Goal: Task Accomplishment & Management: Manage account settings

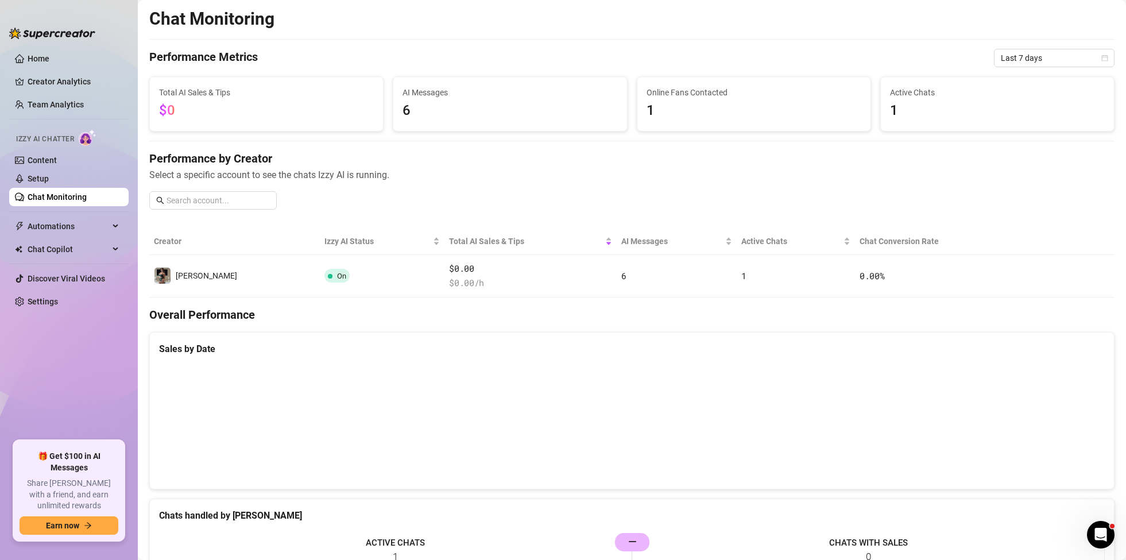
scroll to position [420, 0]
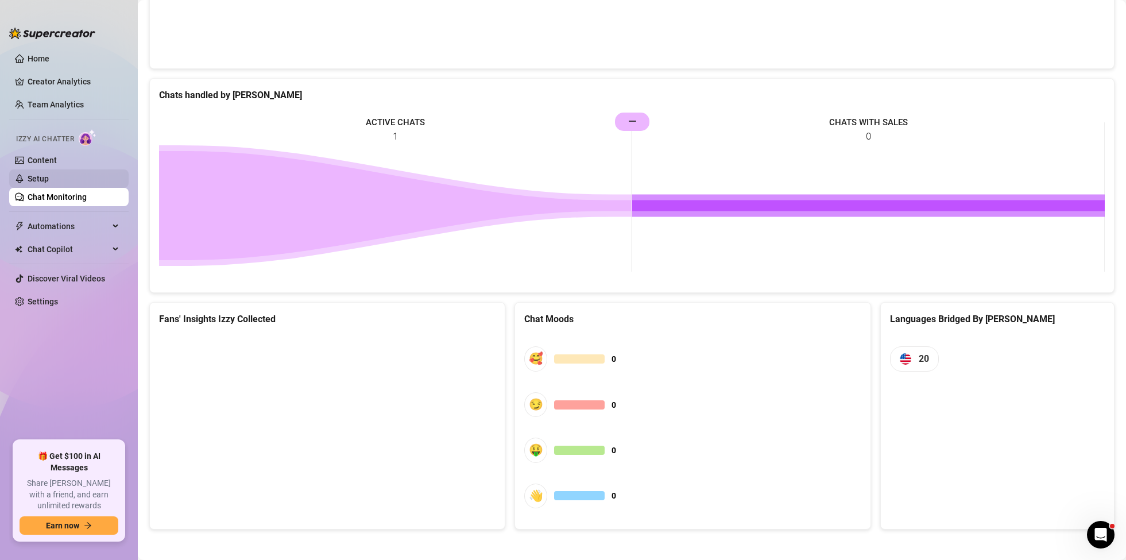
click at [47, 180] on link "Setup" at bounding box center [38, 178] width 21 height 9
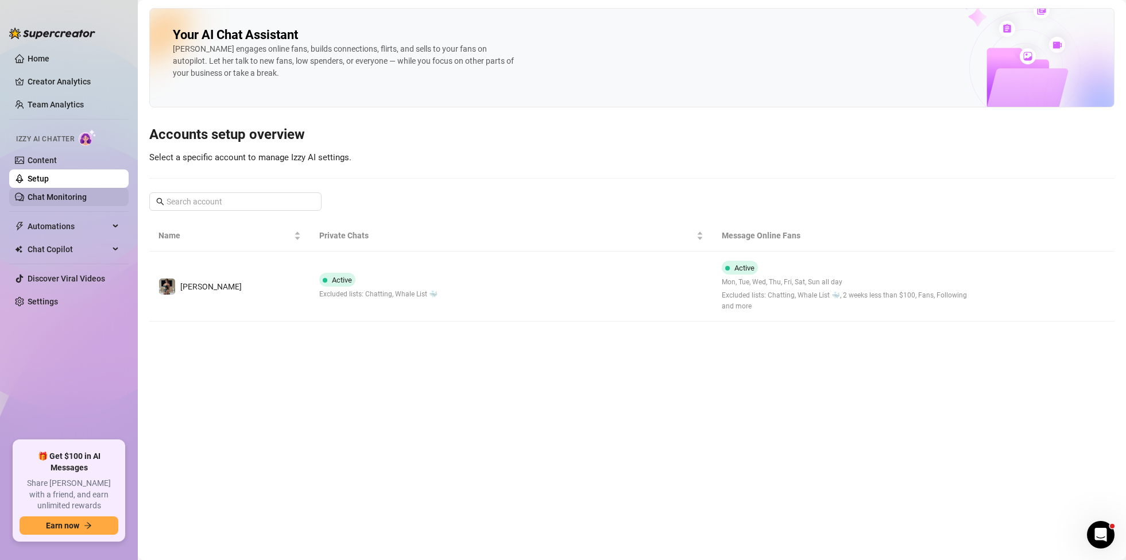
click at [48, 200] on link "Chat Monitoring" at bounding box center [57, 196] width 59 height 9
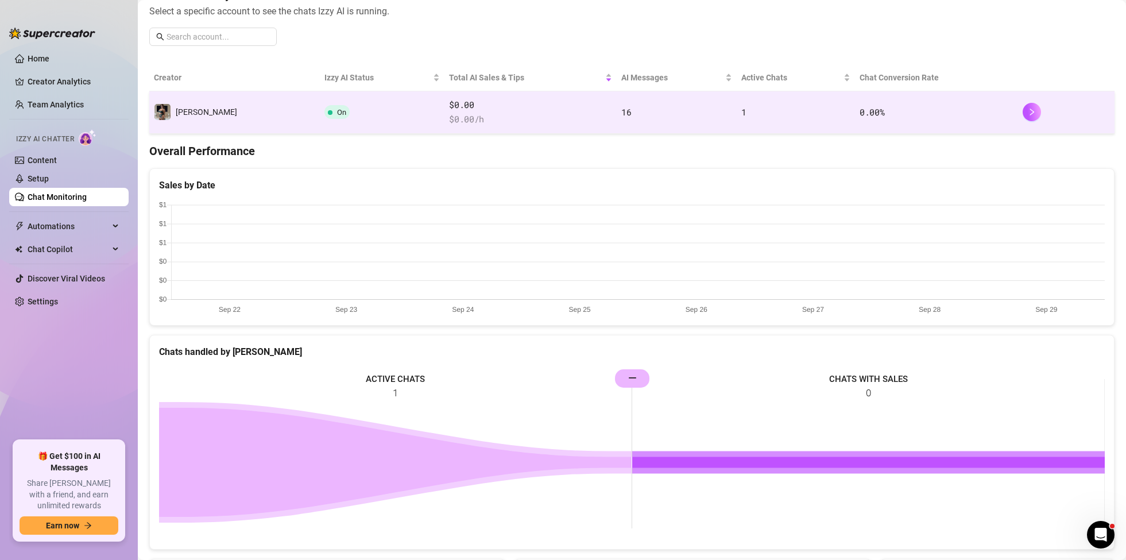
scroll to position [164, 0]
click at [741, 113] on span "1" at bounding box center [743, 111] width 5 height 11
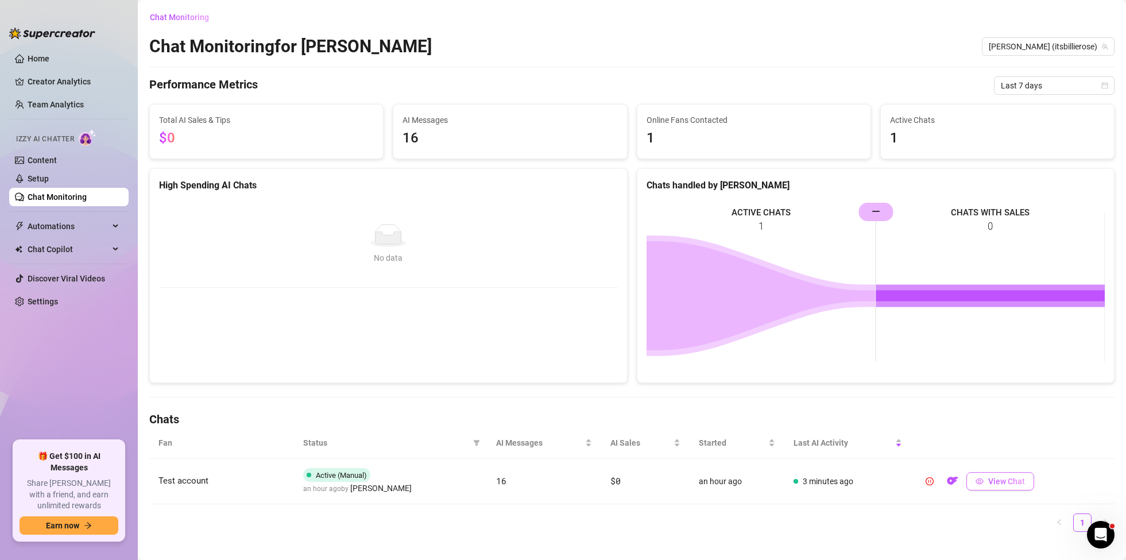
click at [980, 477] on icon "eye" at bounding box center [980, 481] width 8 height 8
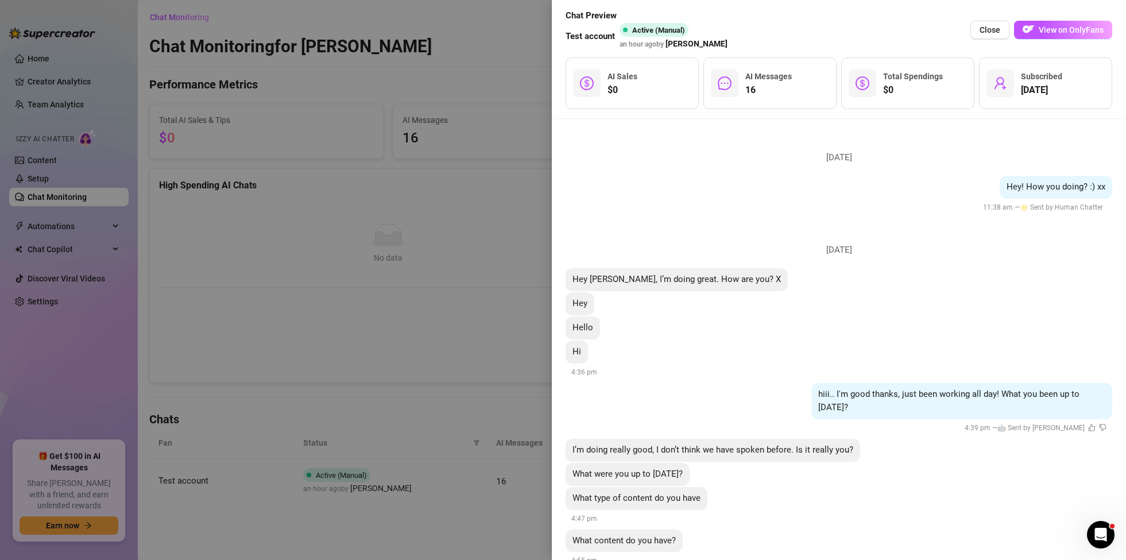
scroll to position [23, 0]
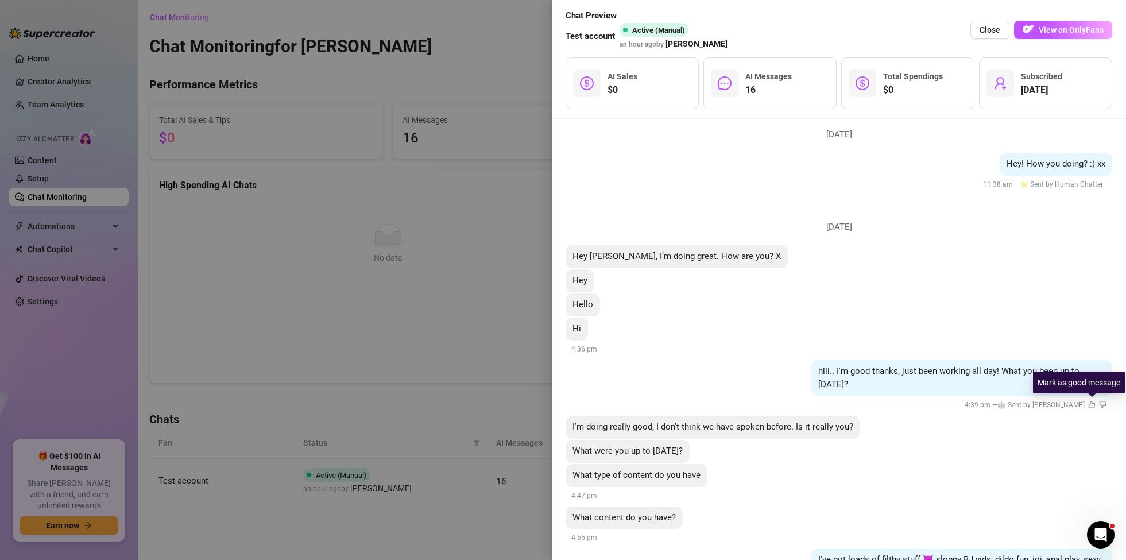
click at [1092, 405] on icon "like" at bounding box center [1091, 404] width 7 height 7
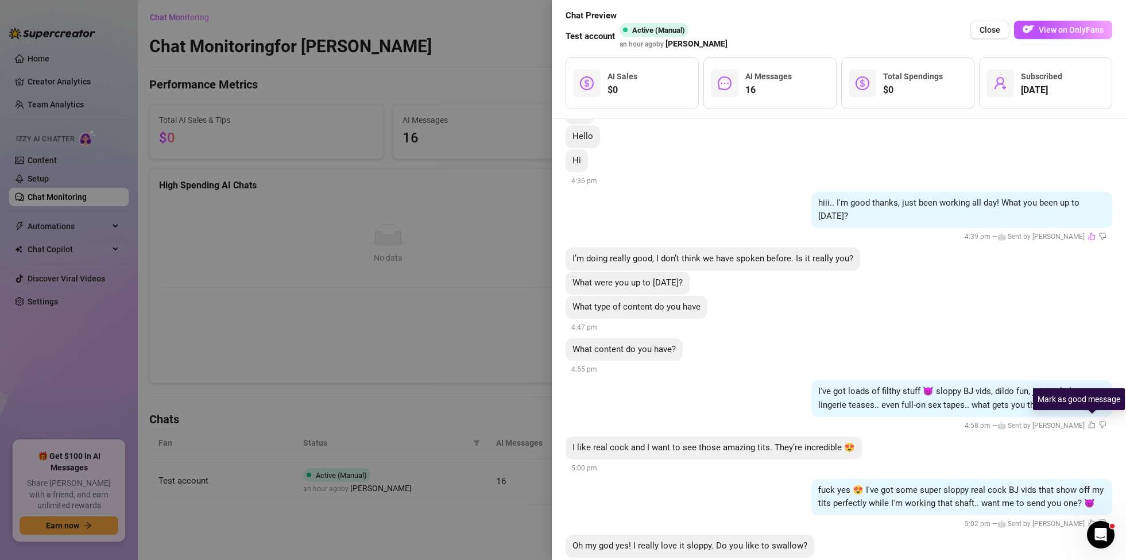
scroll to position [195, 0]
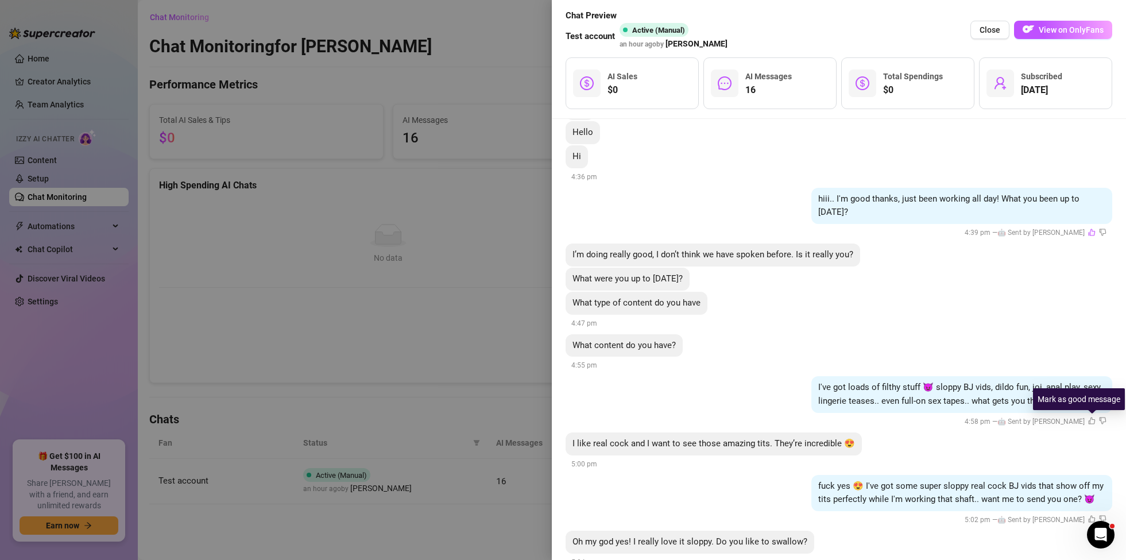
click at [1091, 421] on icon "like" at bounding box center [1091, 420] width 7 height 7
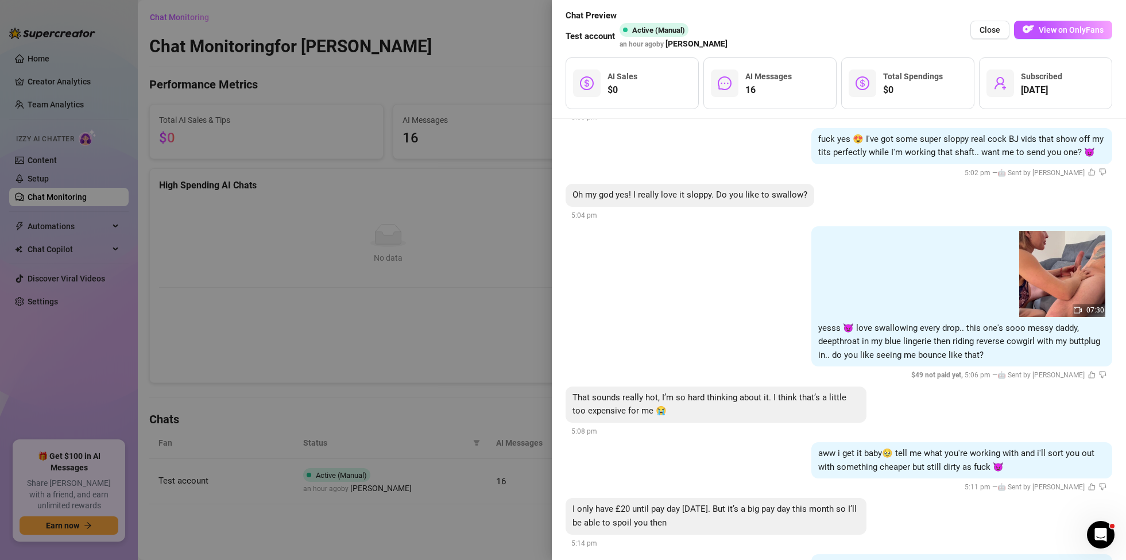
scroll to position [546, 0]
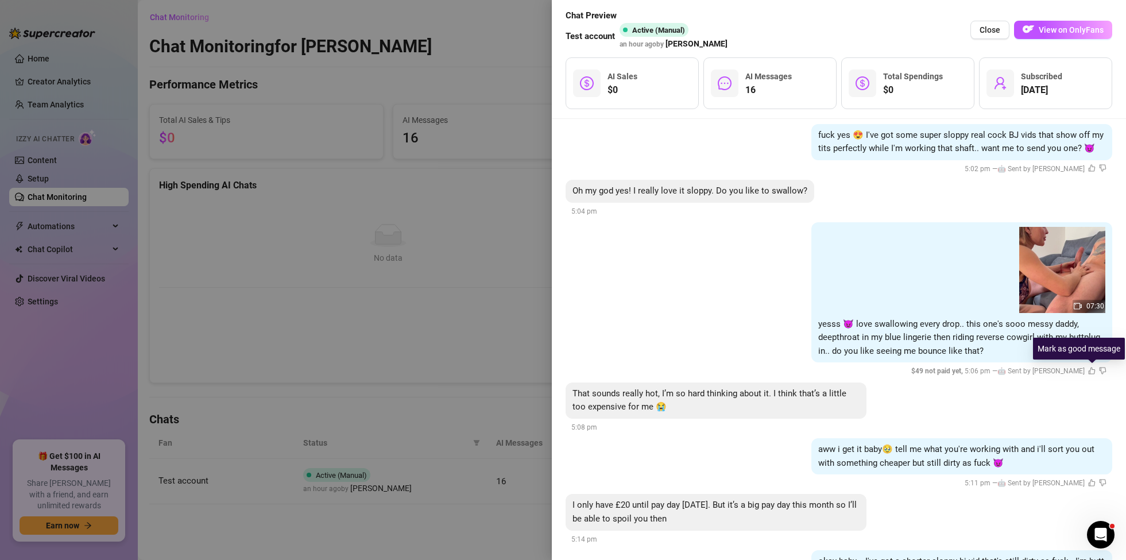
click at [1092, 371] on icon "like" at bounding box center [1091, 370] width 7 height 7
click at [1094, 483] on icon "like" at bounding box center [1092, 482] width 7 height 7
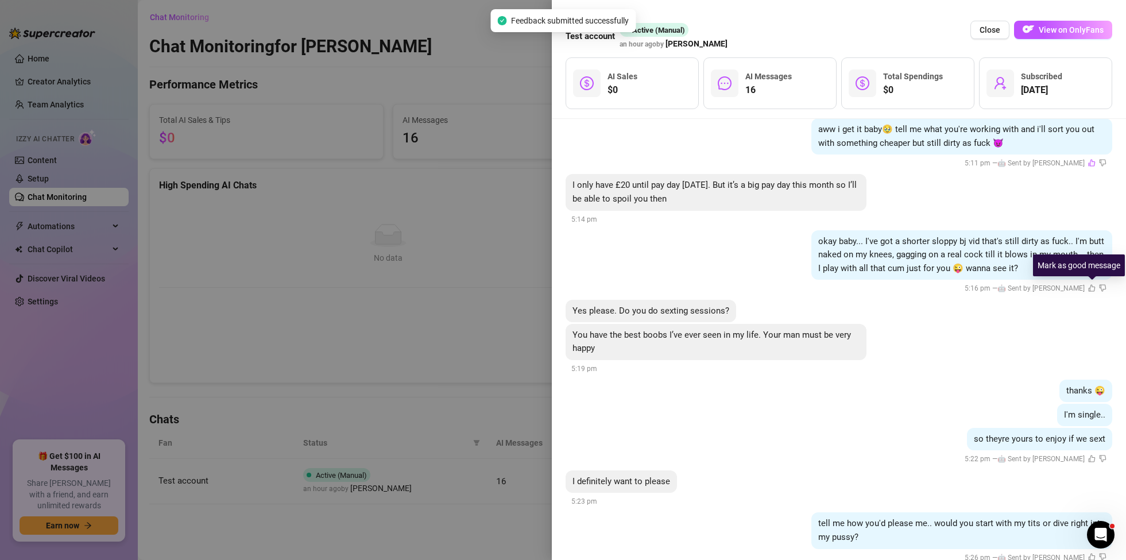
click at [1091, 287] on icon "like" at bounding box center [1091, 287] width 7 height 7
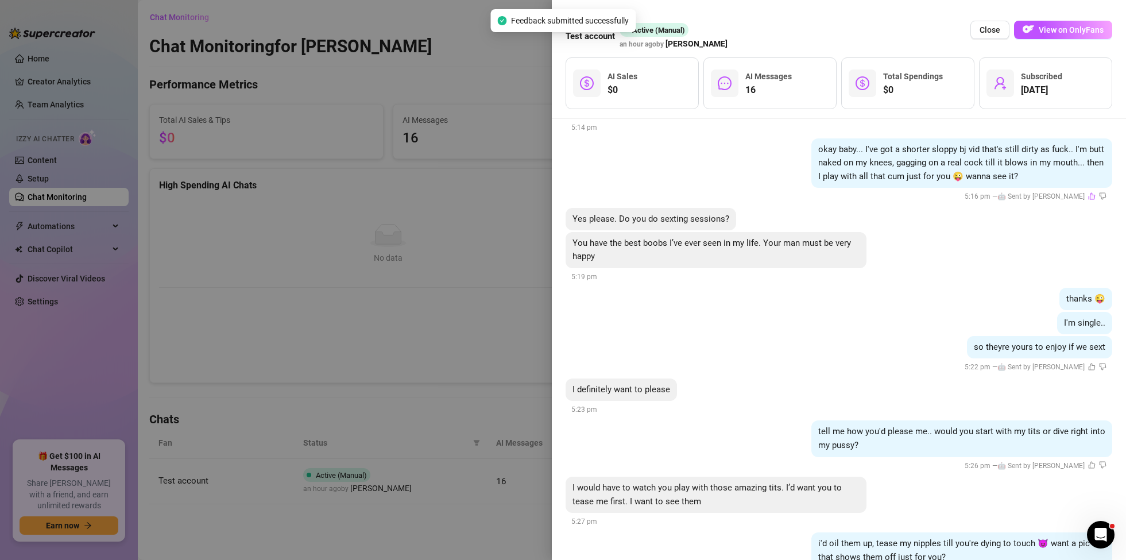
scroll to position [999, 0]
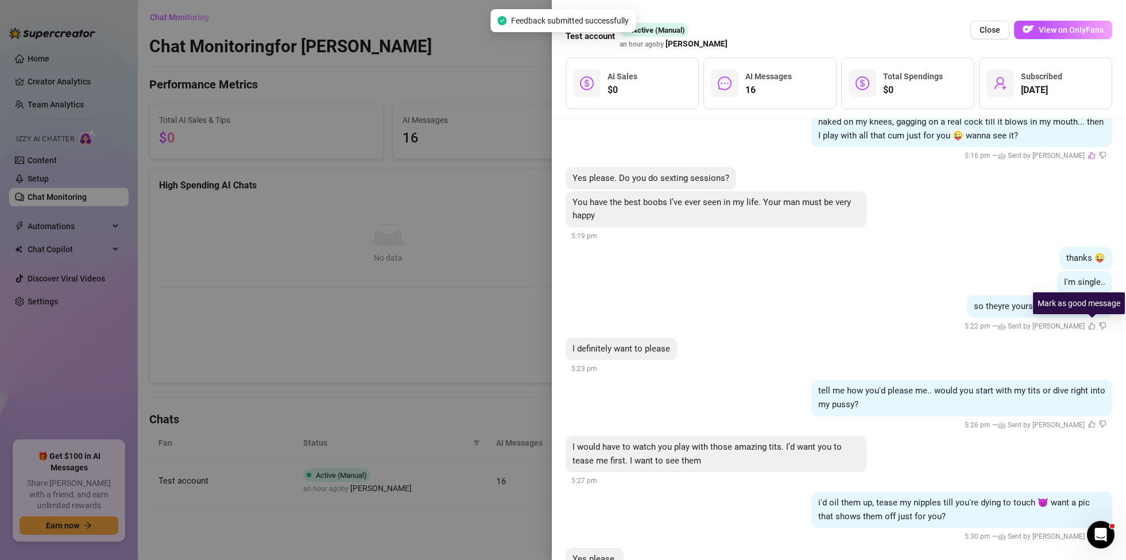
click at [1091, 324] on icon "like" at bounding box center [1091, 325] width 7 height 7
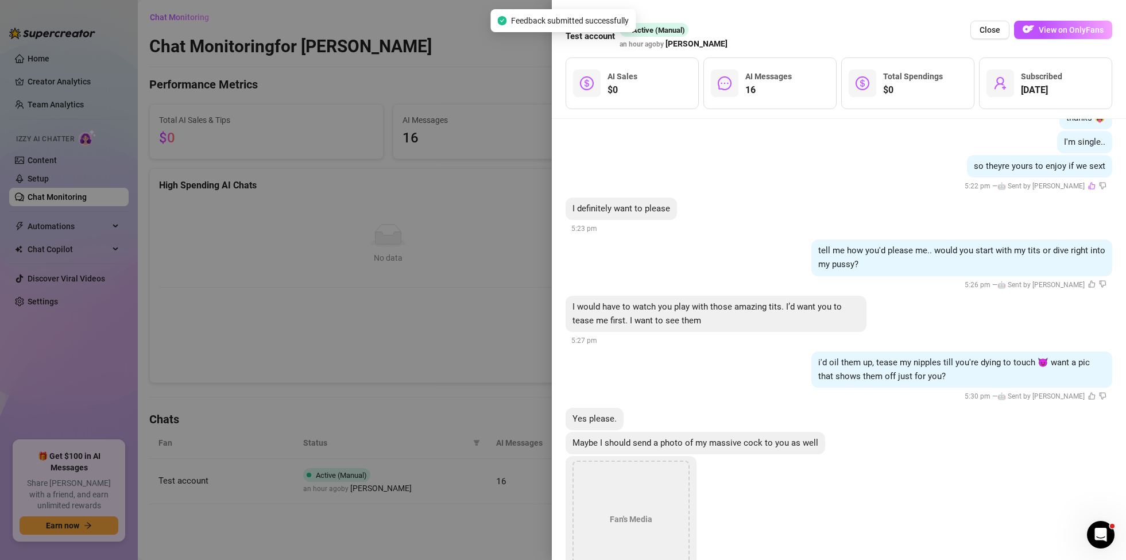
scroll to position [1140, 0]
click at [1090, 283] on icon "like" at bounding box center [1091, 281] width 7 height 7
click at [1093, 394] on icon "like" at bounding box center [1091, 393] width 7 height 7
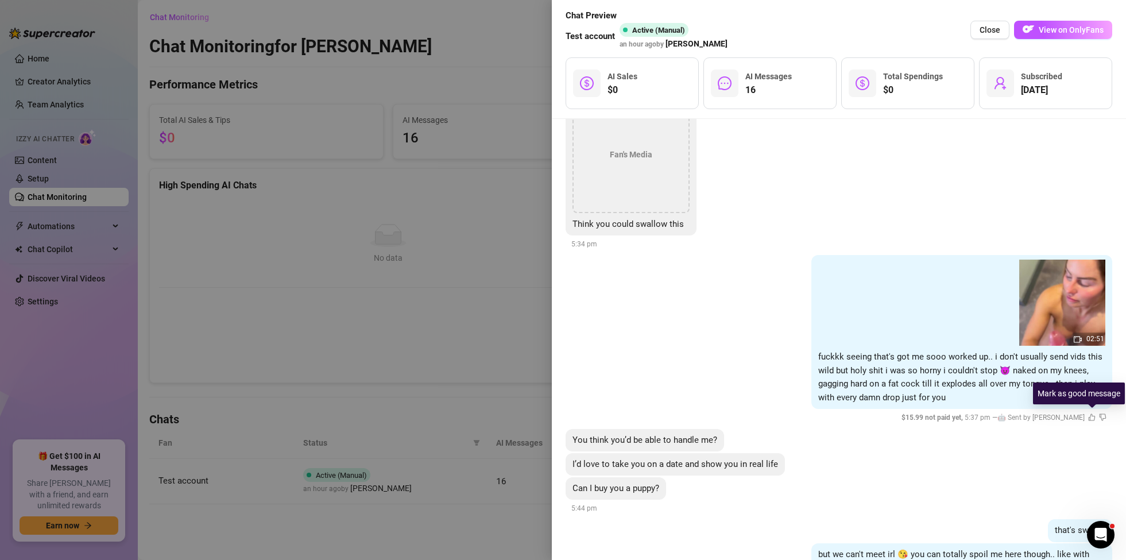
click at [1090, 417] on icon "like" at bounding box center [1092, 417] width 7 height 7
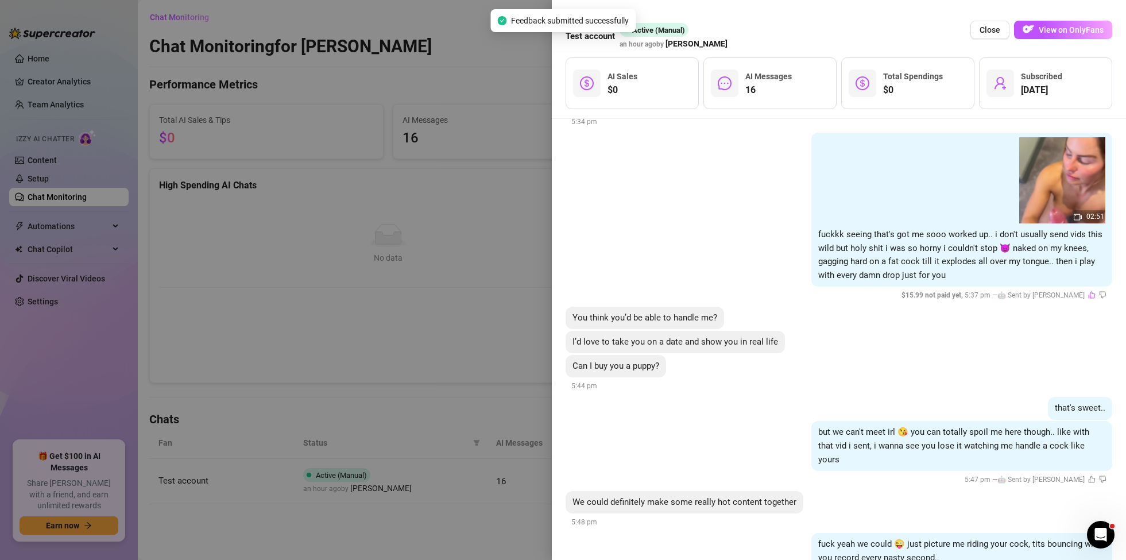
scroll to position [1649, 0]
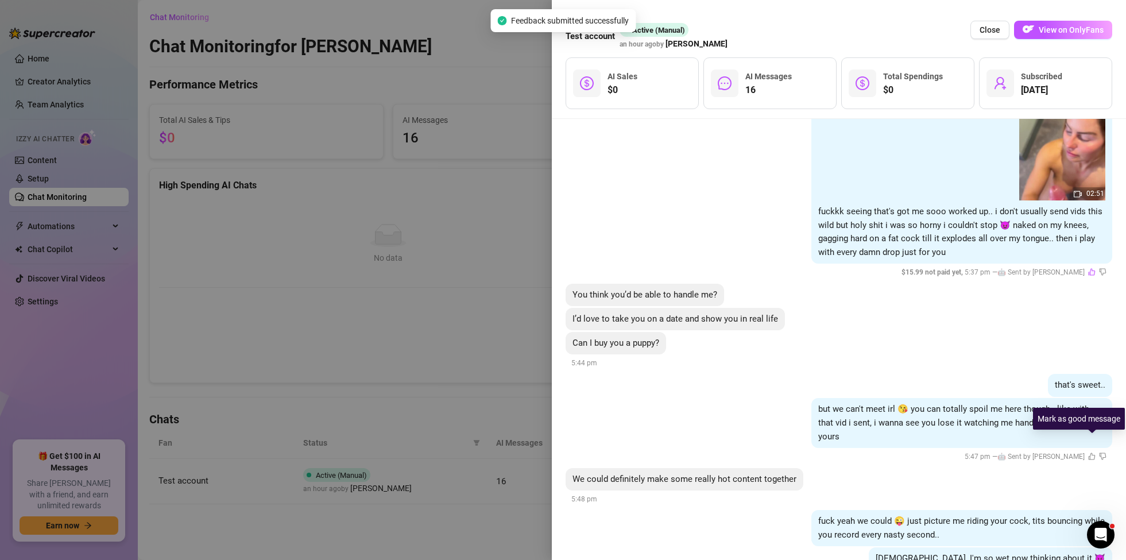
click at [1090, 452] on icon "like" at bounding box center [1091, 455] width 7 height 7
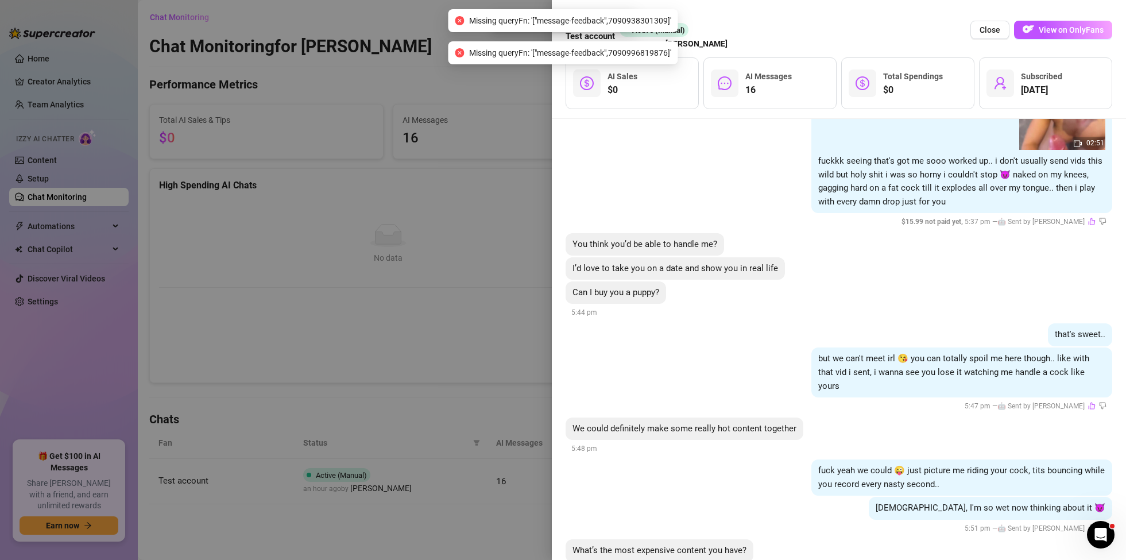
scroll to position [1750, 0]
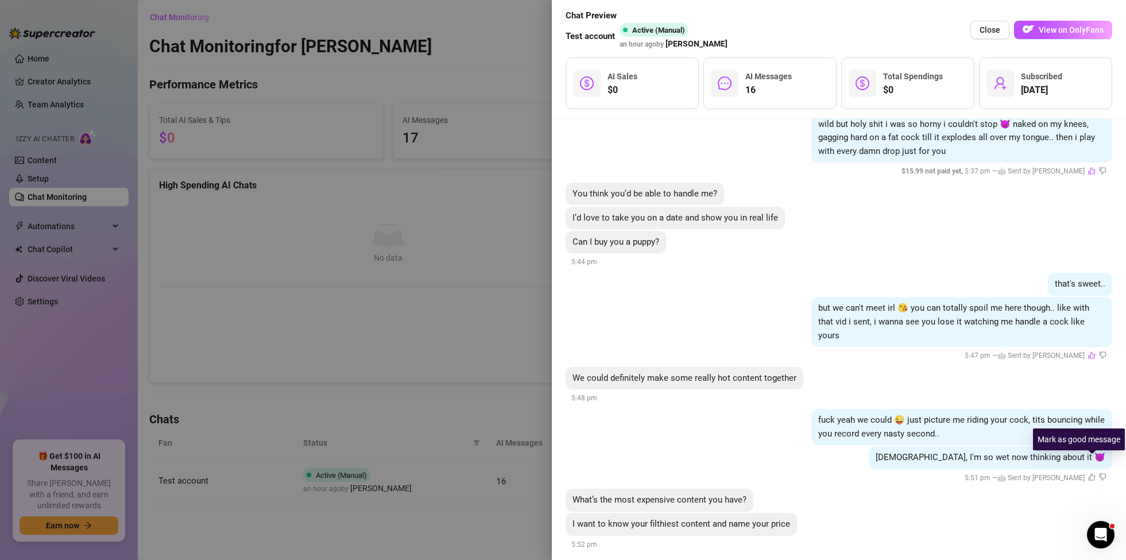
click at [1089, 473] on icon "like" at bounding box center [1091, 476] width 7 height 7
click at [510, 262] on div at bounding box center [563, 280] width 1126 height 560
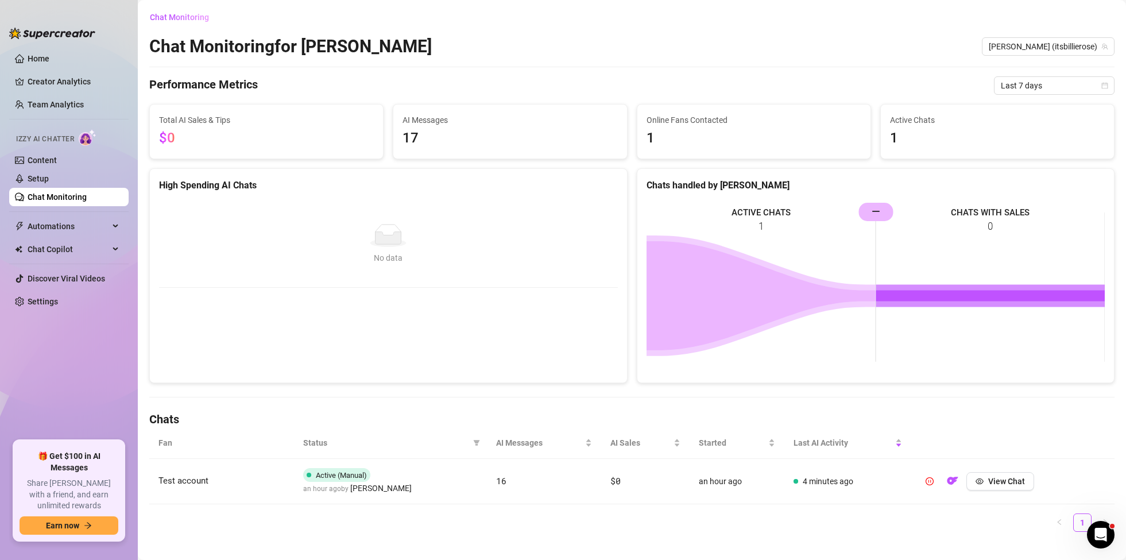
scroll to position [16, 0]
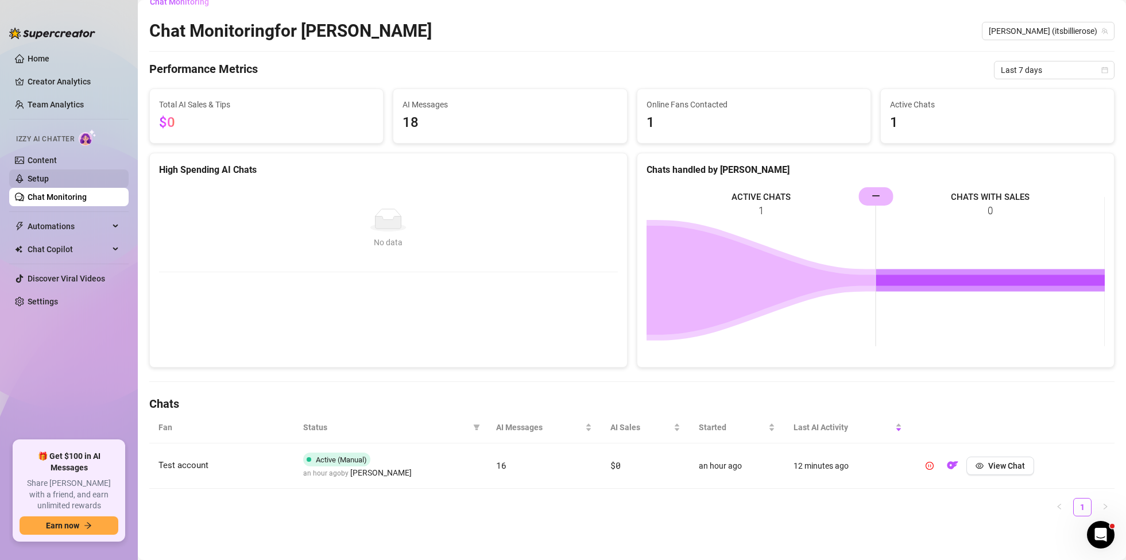
click at [45, 177] on link "Setup" at bounding box center [38, 178] width 21 height 9
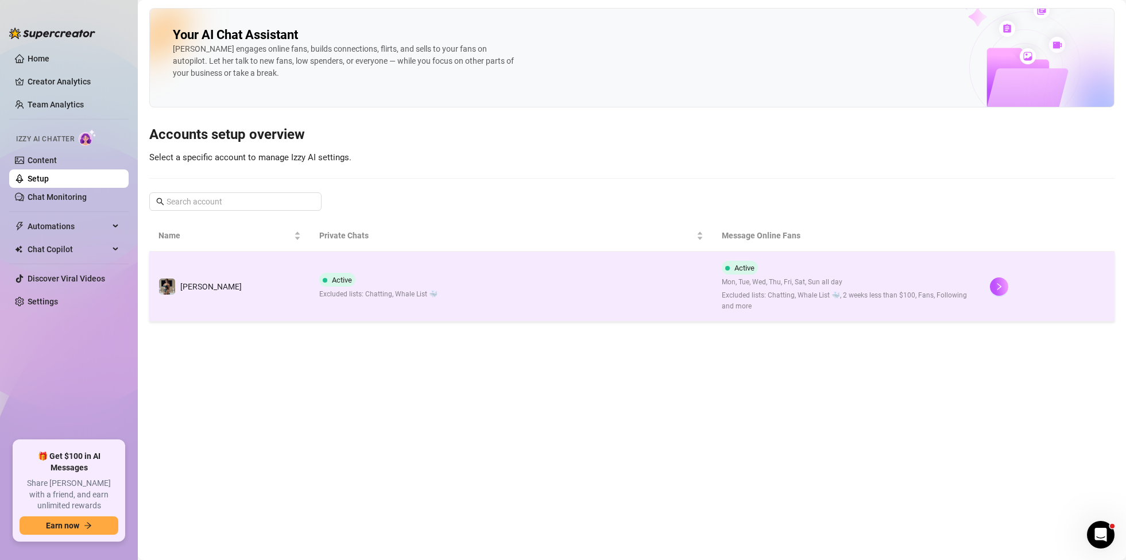
click at [197, 287] on span "[PERSON_NAME]" at bounding box center [210, 286] width 61 height 9
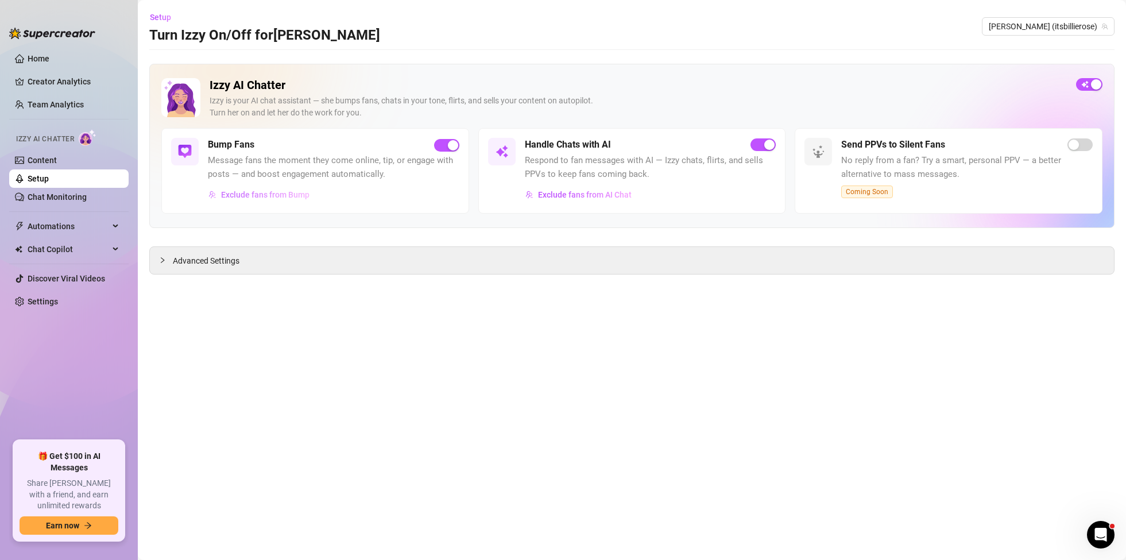
click at [275, 198] on span "Exclude fans from Bump" at bounding box center [265, 194] width 88 height 9
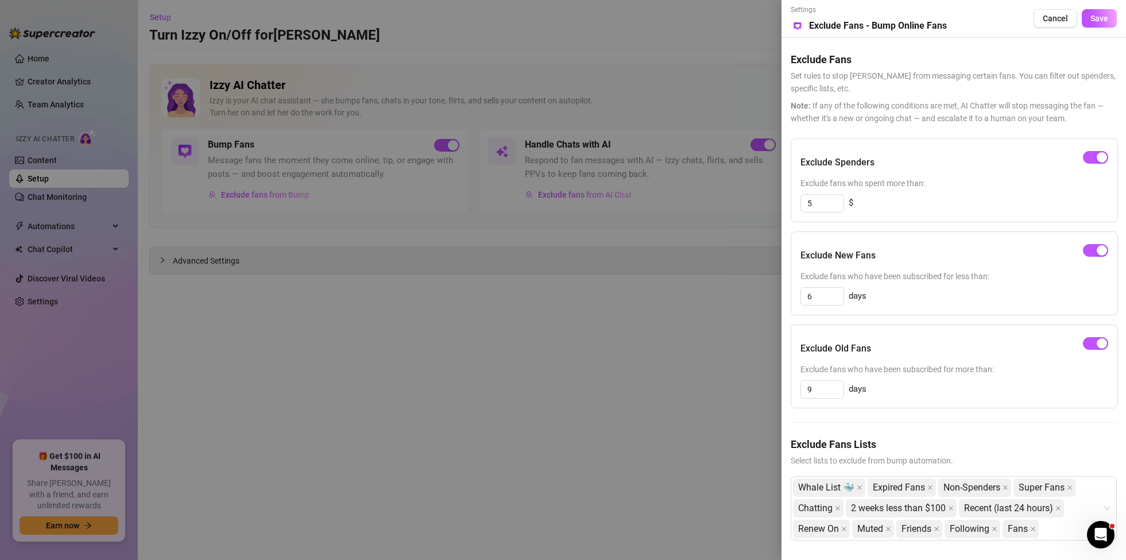
scroll to position [3, 0]
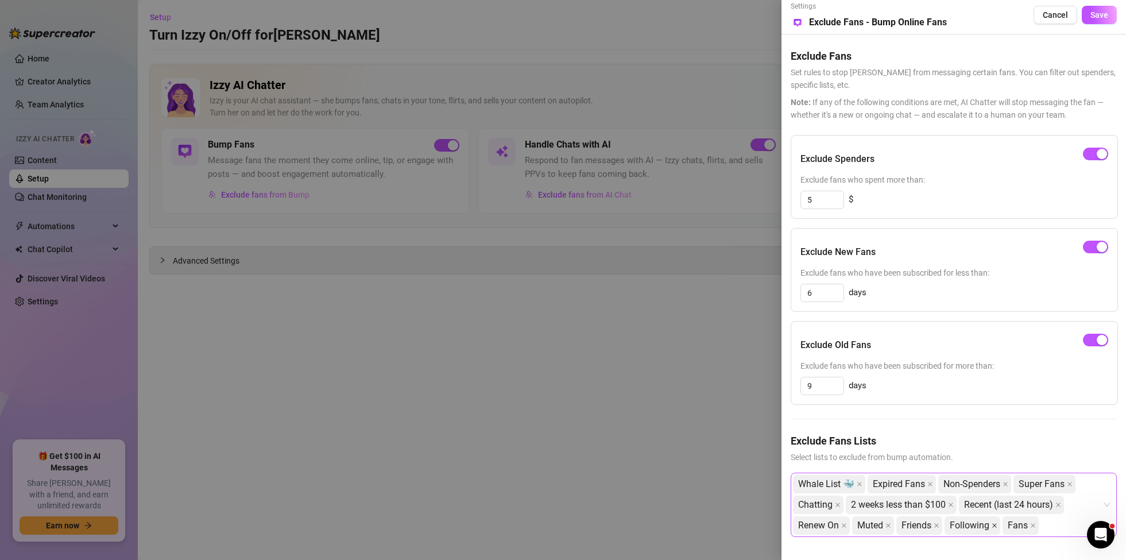
click at [997, 525] on icon "close" at bounding box center [995, 526] width 6 height 6
click at [1007, 484] on icon "close" at bounding box center [1005, 484] width 5 height 5
click at [927, 483] on icon "close" at bounding box center [930, 484] width 6 height 6
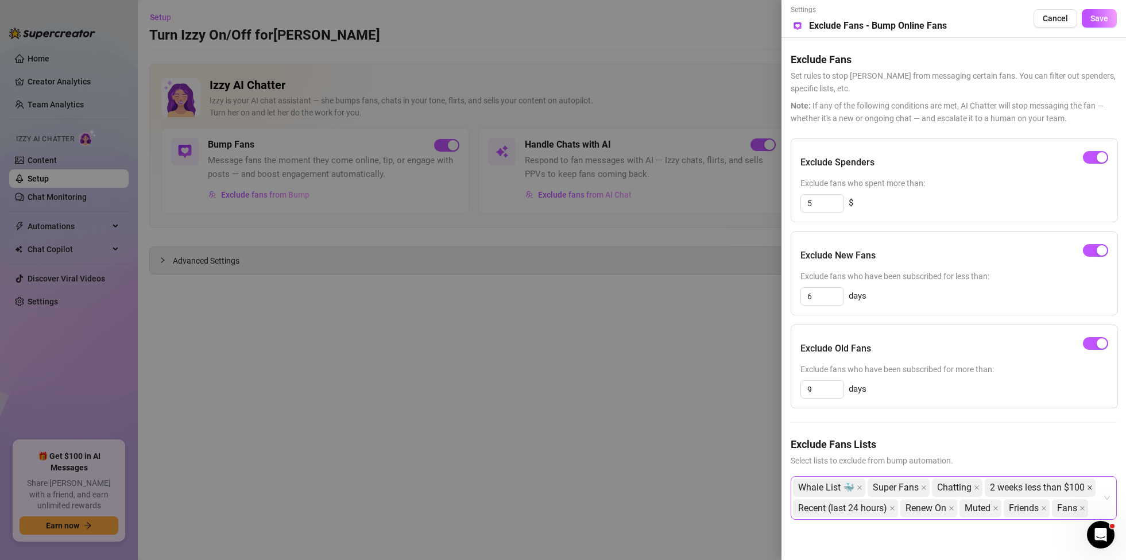
click at [1089, 488] on icon "close" at bounding box center [1090, 488] width 6 height 6
click at [975, 508] on icon "close" at bounding box center [975, 508] width 6 height 6
click at [845, 507] on icon "close" at bounding box center [844, 508] width 6 height 6
click at [1083, 487] on icon "close" at bounding box center [1084, 488] width 6 height 6
click at [1067, 489] on icon "close" at bounding box center [1069, 488] width 6 height 6
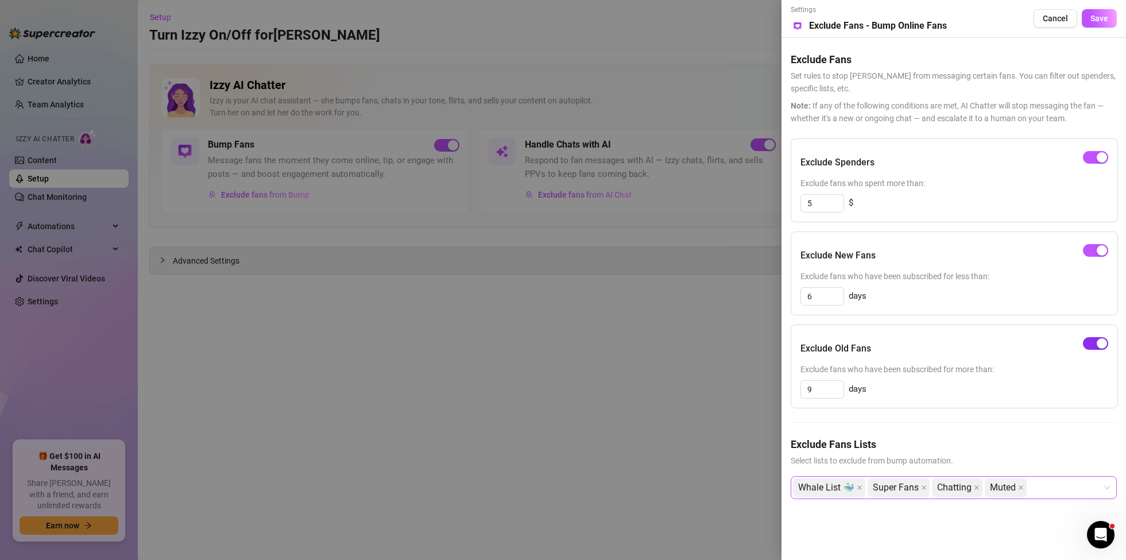
click at [1096, 345] on button "button" at bounding box center [1095, 343] width 25 height 13
click at [1093, 246] on span "button" at bounding box center [1095, 250] width 25 height 13
click at [1110, 18] on button "Save" at bounding box center [1099, 18] width 35 height 18
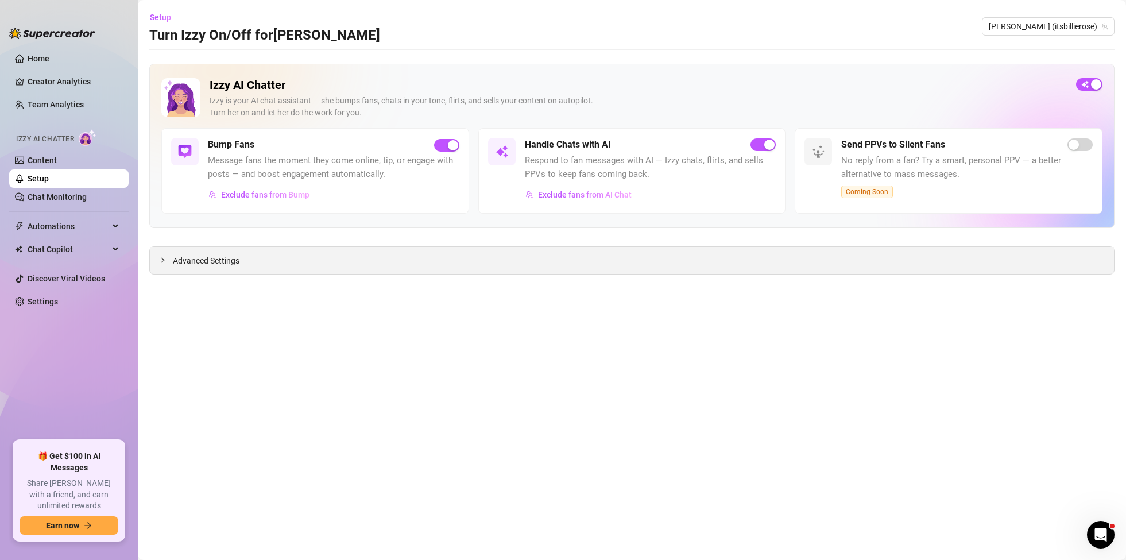
click at [162, 269] on div "Advanced Settings" at bounding box center [632, 260] width 964 height 27
click at [304, 170] on span "Message fans the moment they come online, tip, or engage with posts — and boost…" at bounding box center [334, 167] width 252 height 27
click at [289, 189] on button "Exclude fans from Bump" at bounding box center [259, 194] width 102 height 18
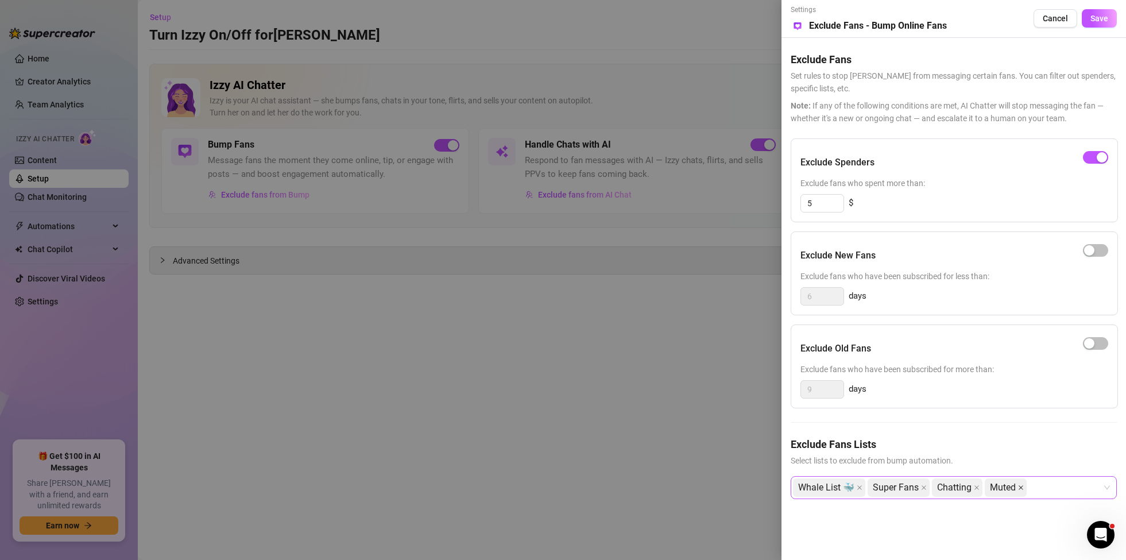
click at [1019, 485] on icon "close" at bounding box center [1021, 488] width 6 height 6
click at [655, 444] on div at bounding box center [563, 280] width 1126 height 560
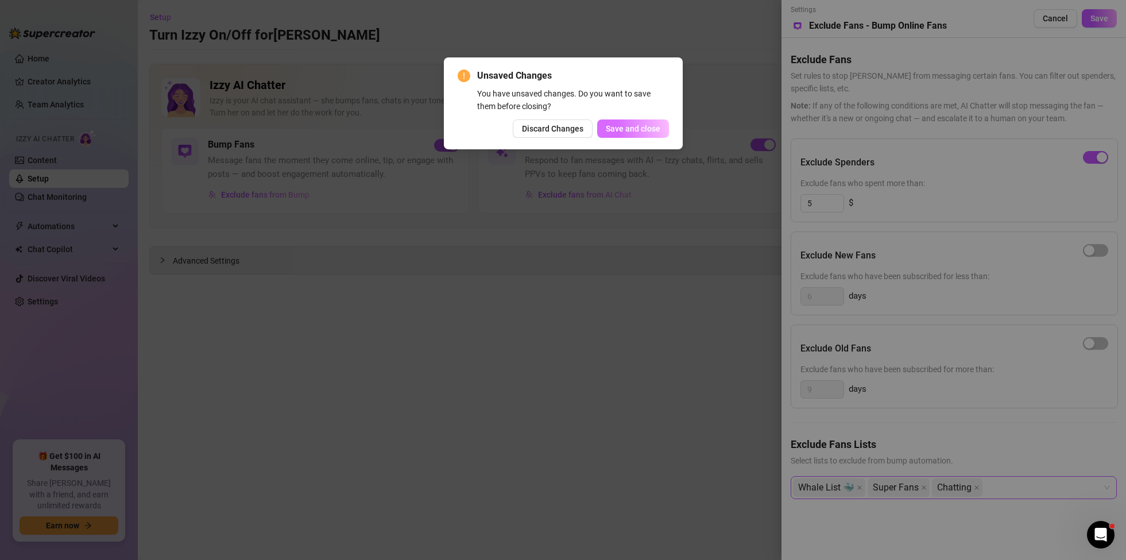
click at [645, 125] on span "Save and close" at bounding box center [633, 128] width 55 height 9
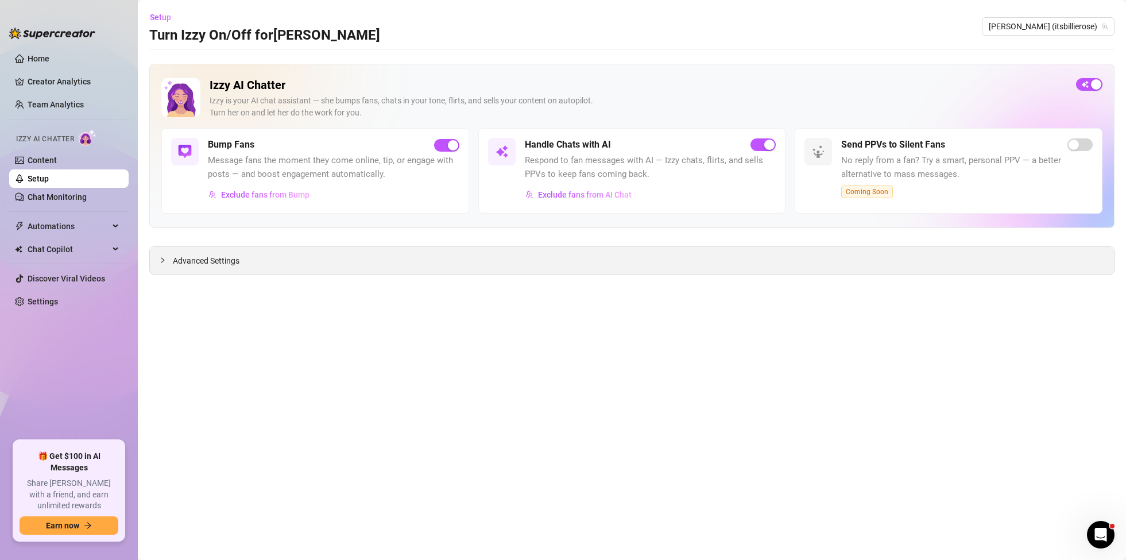
click at [173, 261] on span "Advanced Settings" at bounding box center [206, 260] width 67 height 13
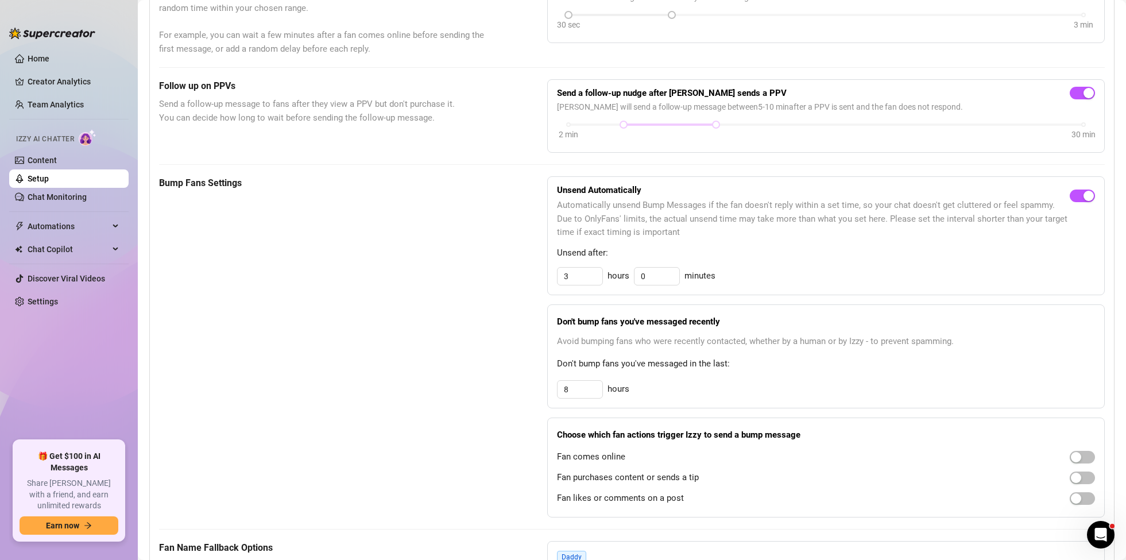
scroll to position [363, 0]
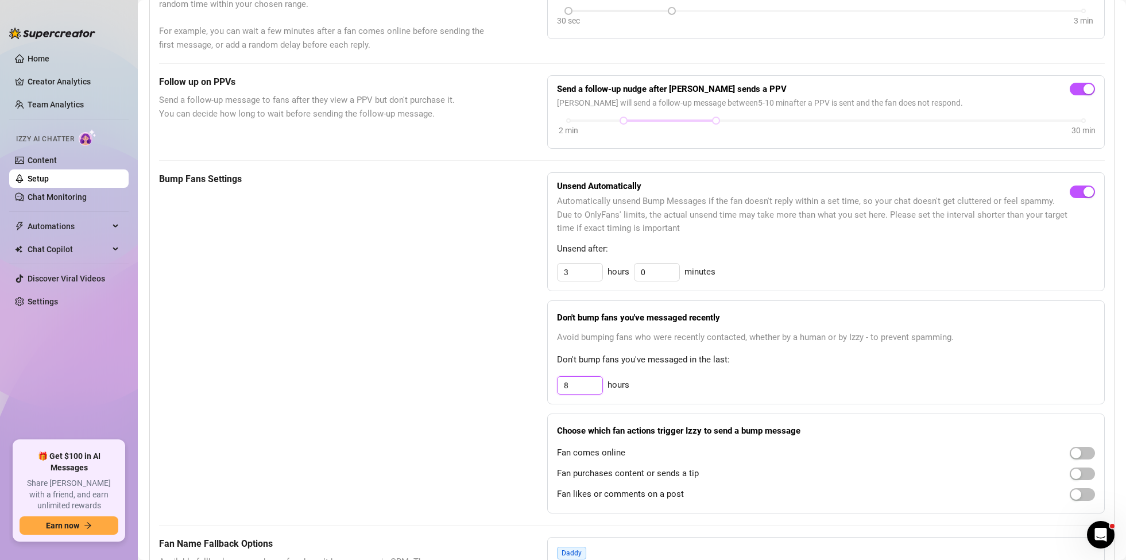
drag, startPoint x: 579, startPoint y: 385, endPoint x: 538, endPoint y: 382, distance: 41.5
click at [538, 382] on div "Bump Fans Settings Unsend Automatically Automatically unsend Bump Messages if t…" at bounding box center [632, 342] width 946 height 341
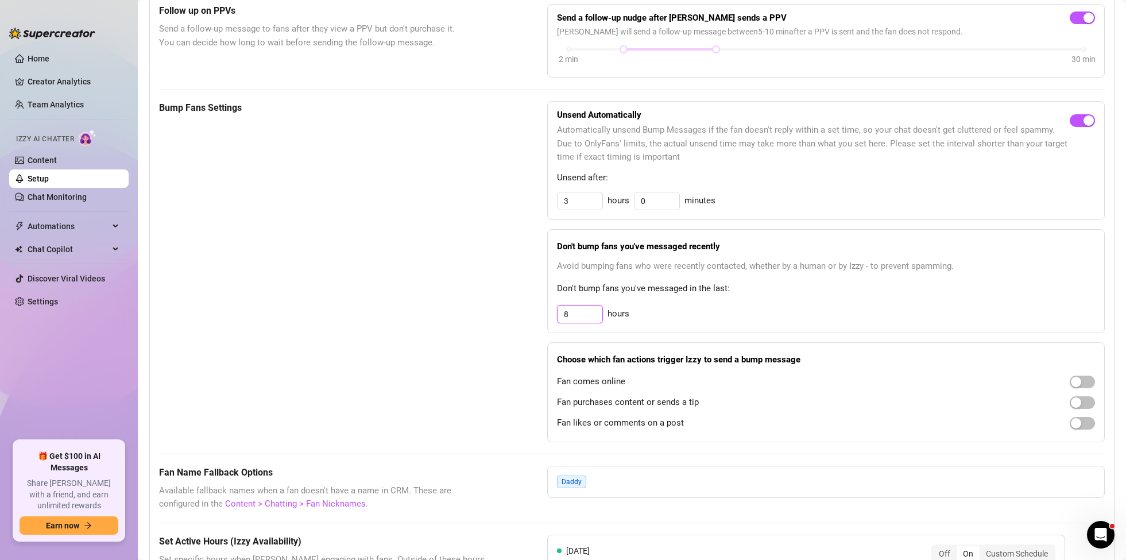
scroll to position [441, 0]
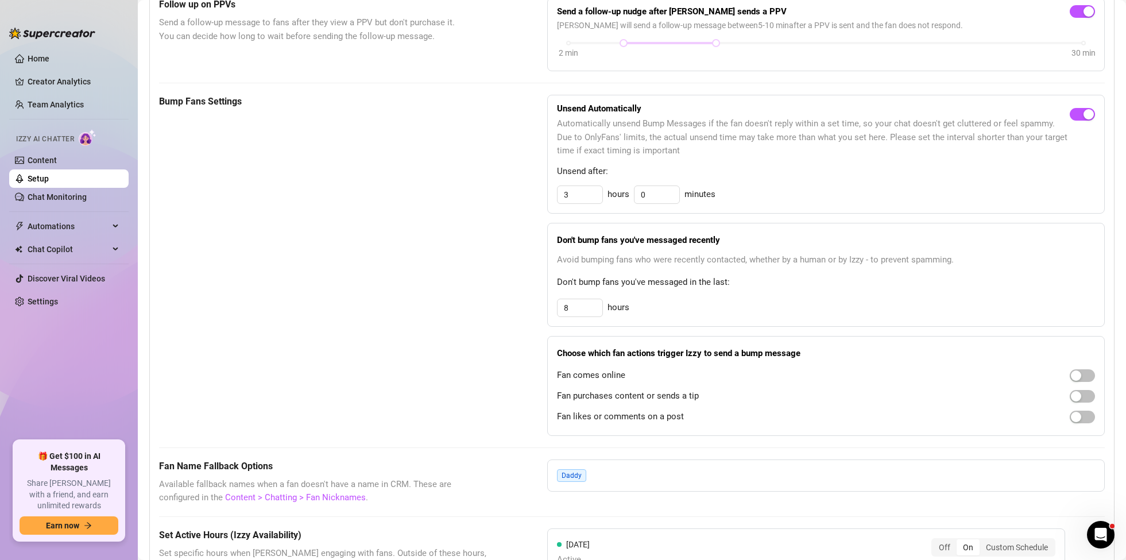
click at [490, 369] on div "Bump Fans Settings Unsend Automatically Automatically unsend Bump Messages if t…" at bounding box center [632, 265] width 946 height 341
click at [1083, 373] on span "button" at bounding box center [1082, 375] width 25 height 13
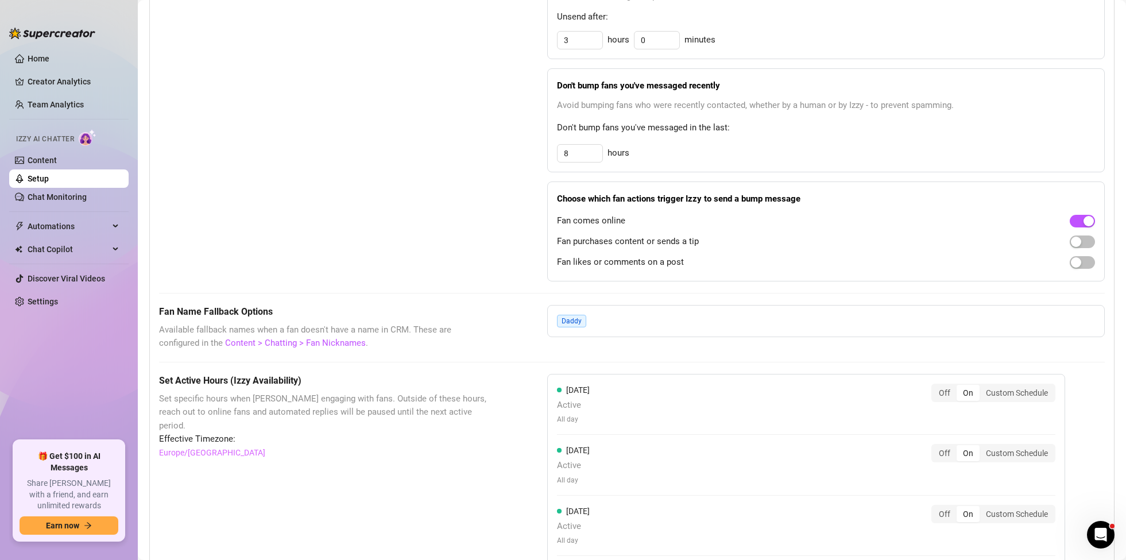
scroll to position [599, 0]
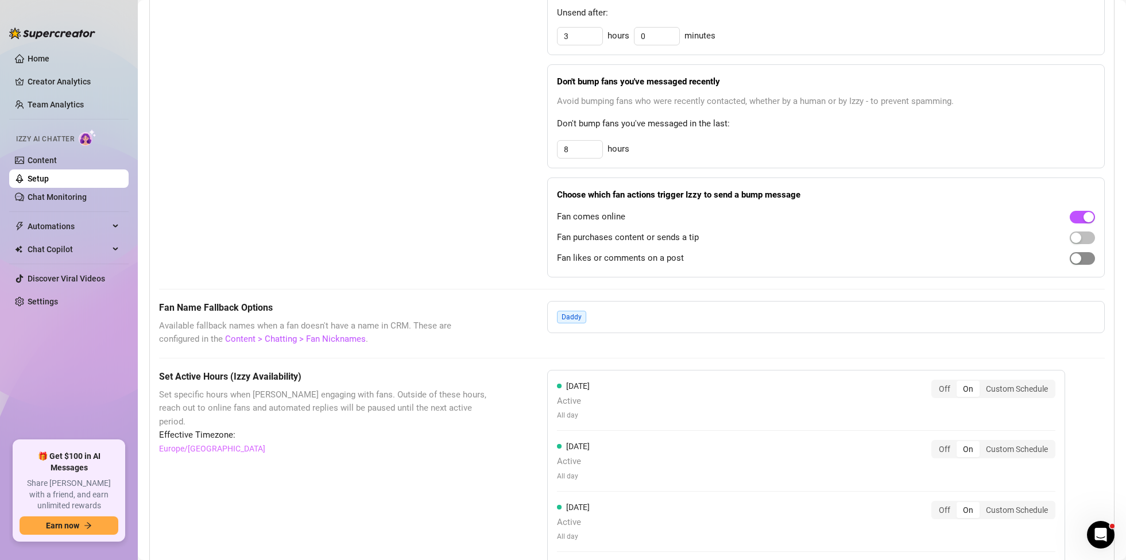
click at [1083, 260] on span "button" at bounding box center [1082, 258] width 25 height 13
click at [1083, 236] on span "button" at bounding box center [1082, 237] width 25 height 13
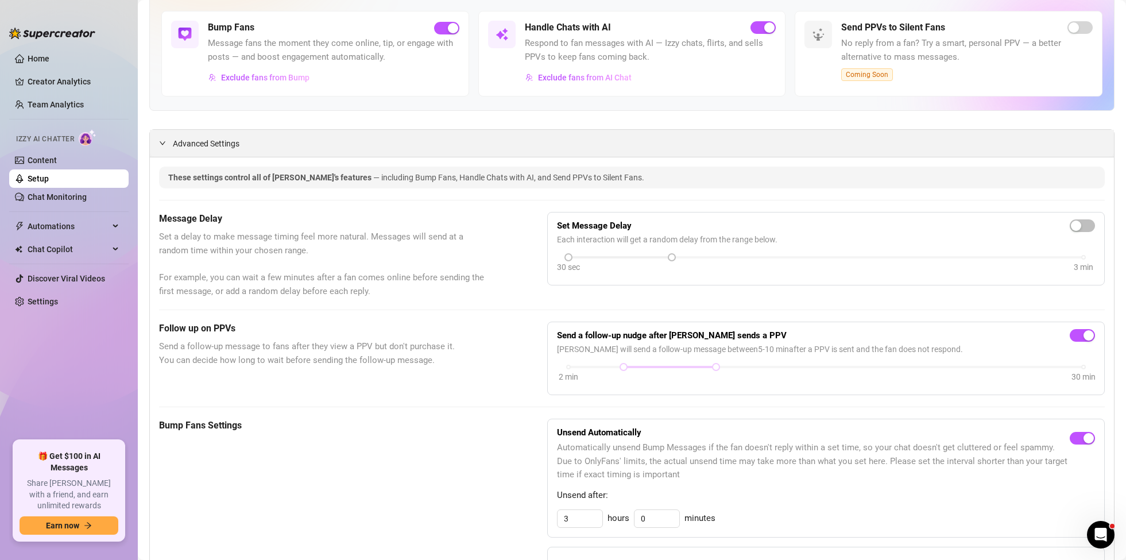
scroll to position [25, 0]
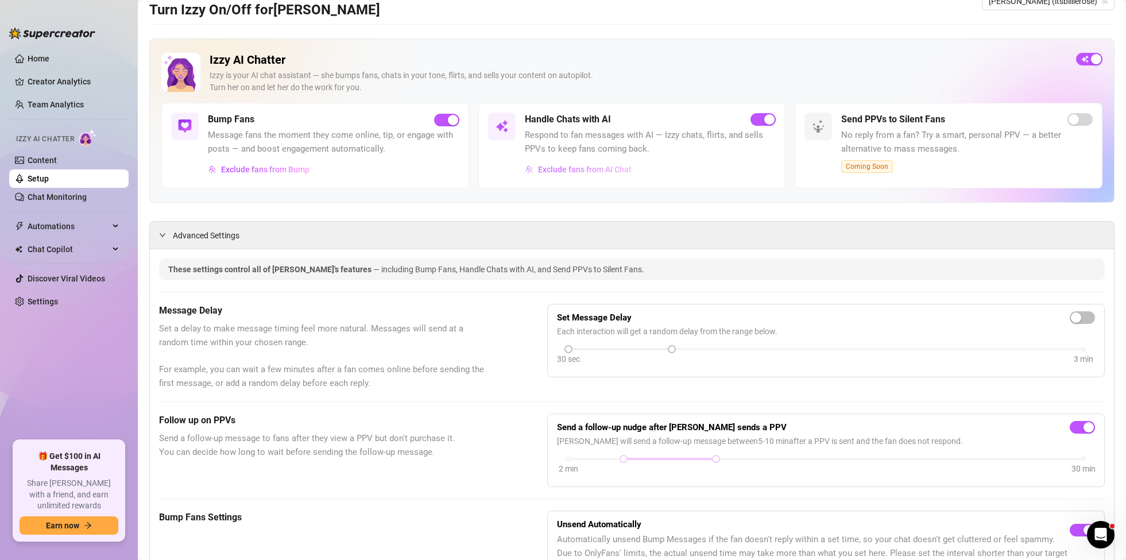
click at [598, 170] on span "Exclude fans from AI Chat" at bounding box center [585, 169] width 94 height 9
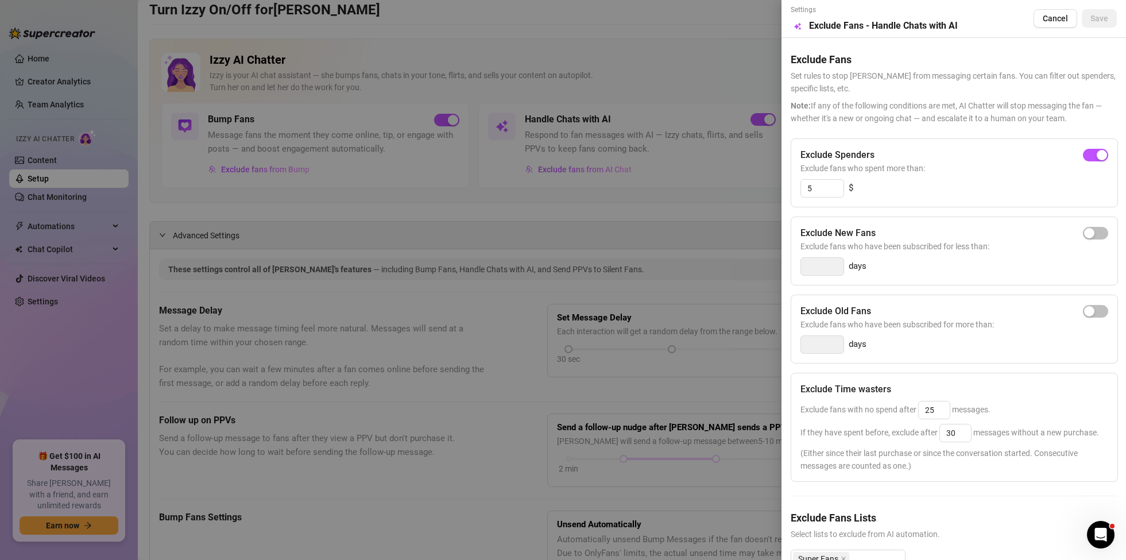
scroll to position [63, 0]
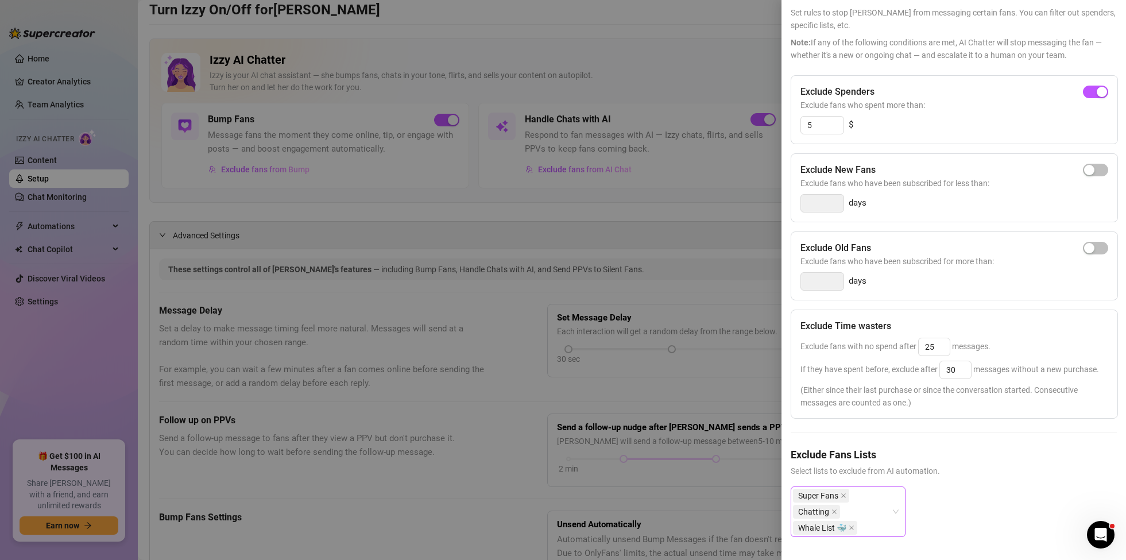
click at [834, 510] on icon "close" at bounding box center [834, 512] width 6 height 6
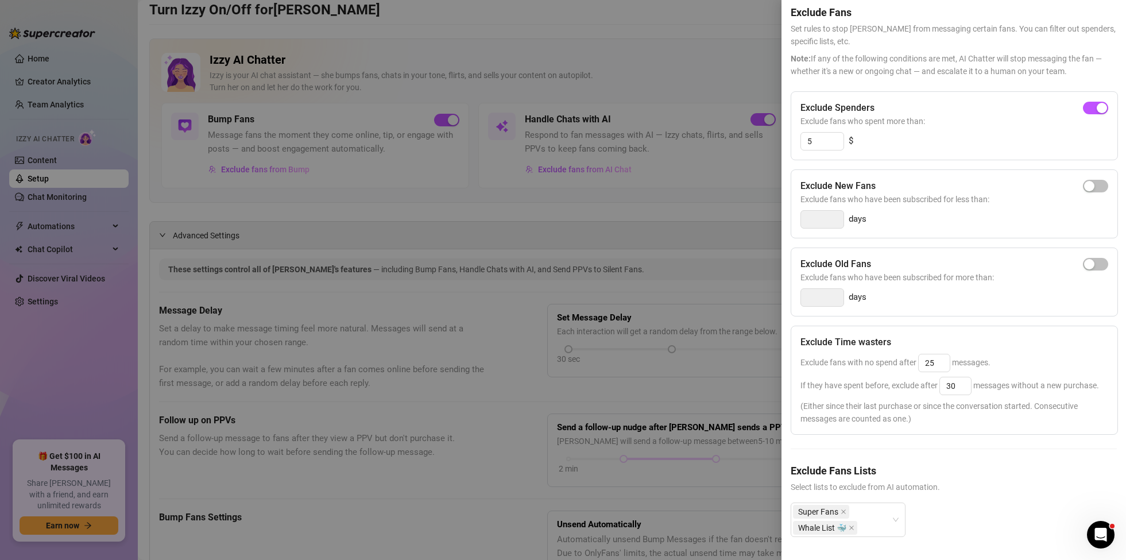
scroll to position [0, 0]
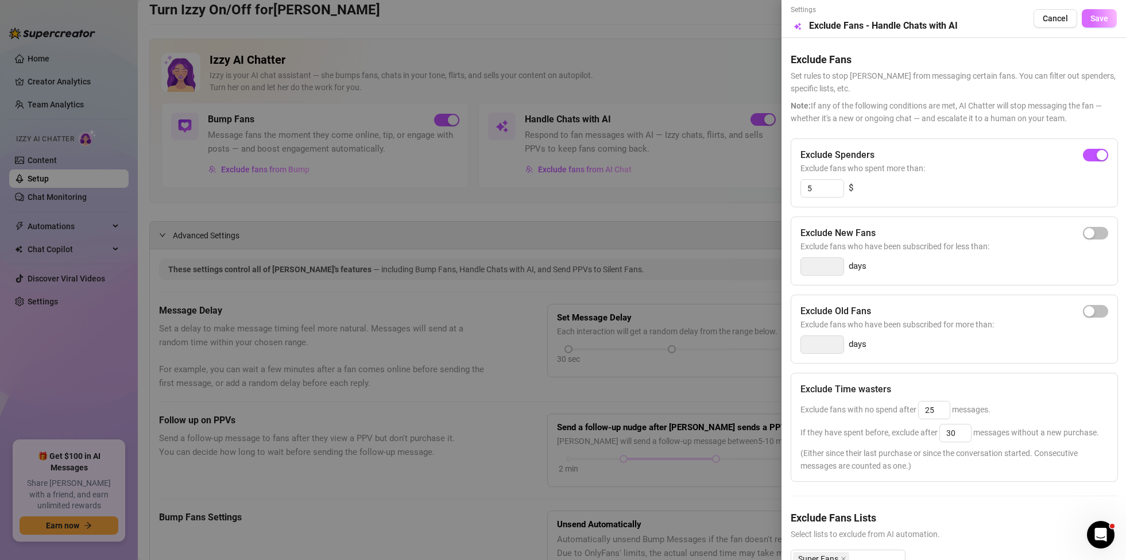
drag, startPoint x: 1097, startPoint y: 17, endPoint x: 1091, endPoint y: 17, distance: 5.8
click at [1097, 17] on span "Save" at bounding box center [1099, 18] width 18 height 9
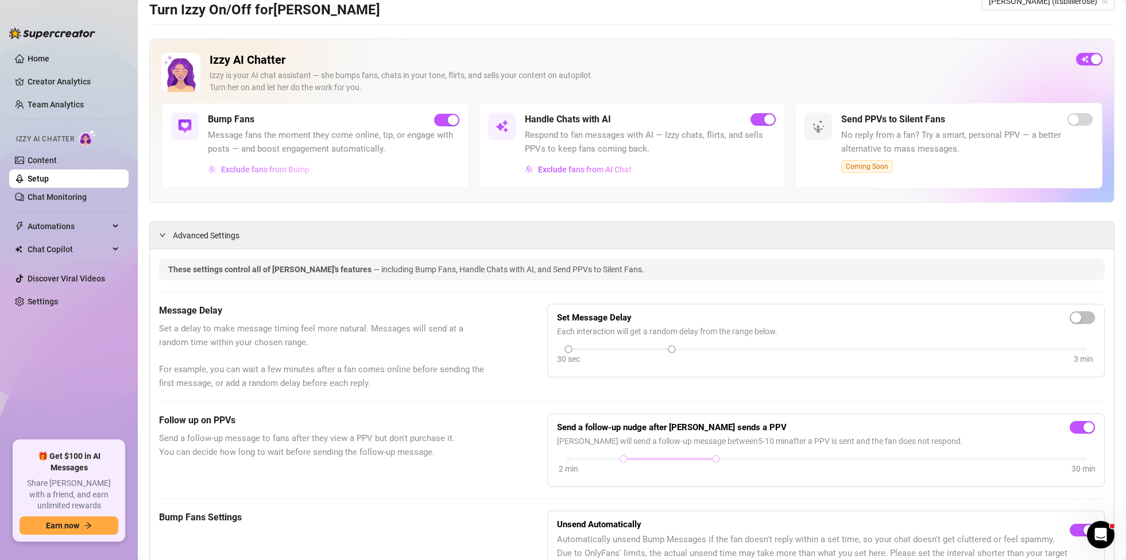
click at [260, 168] on span "Exclude fans from Bump" at bounding box center [265, 169] width 88 height 9
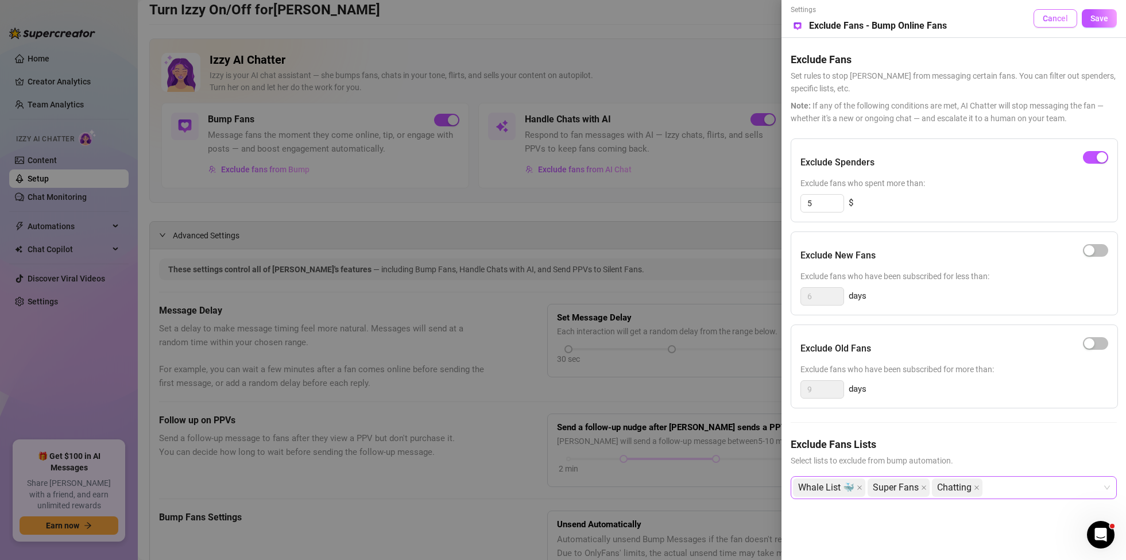
click at [1063, 18] on span "Cancel" at bounding box center [1055, 18] width 25 height 9
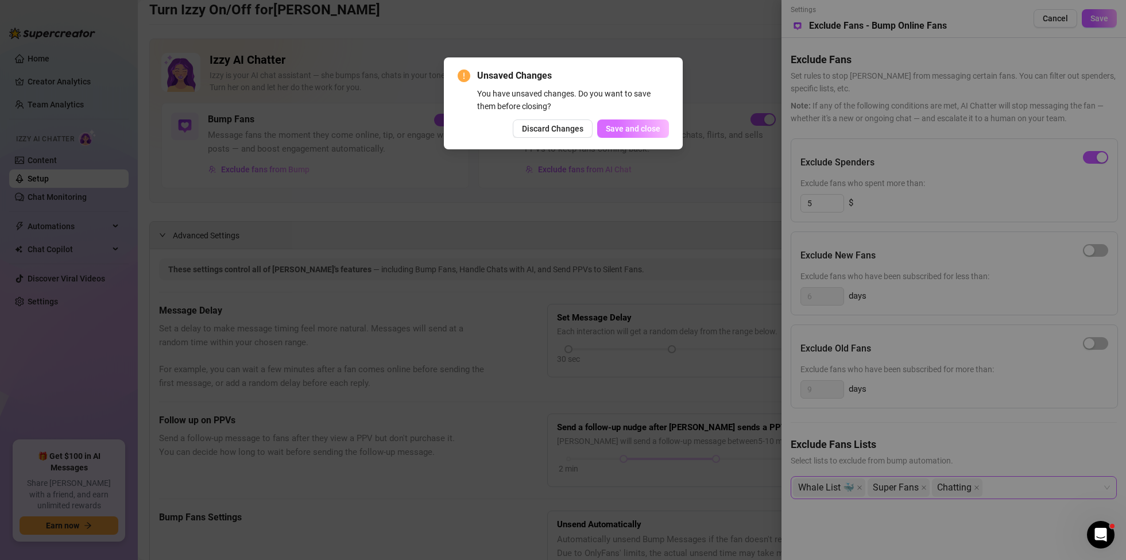
click at [640, 130] on span "Save and close" at bounding box center [633, 128] width 55 height 9
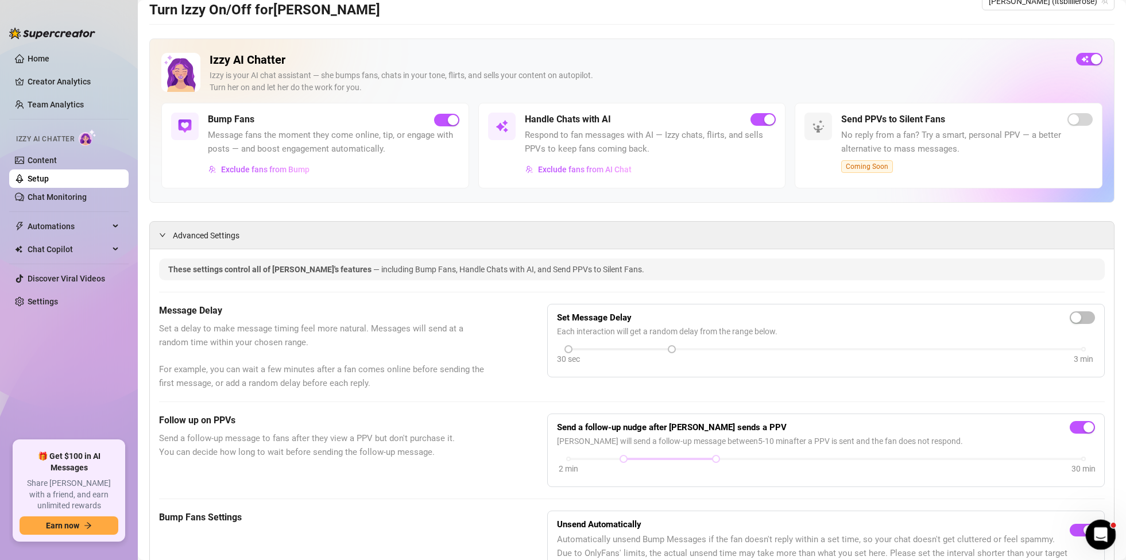
click at [1105, 531] on icon "Open Intercom Messenger" at bounding box center [1099, 533] width 19 height 19
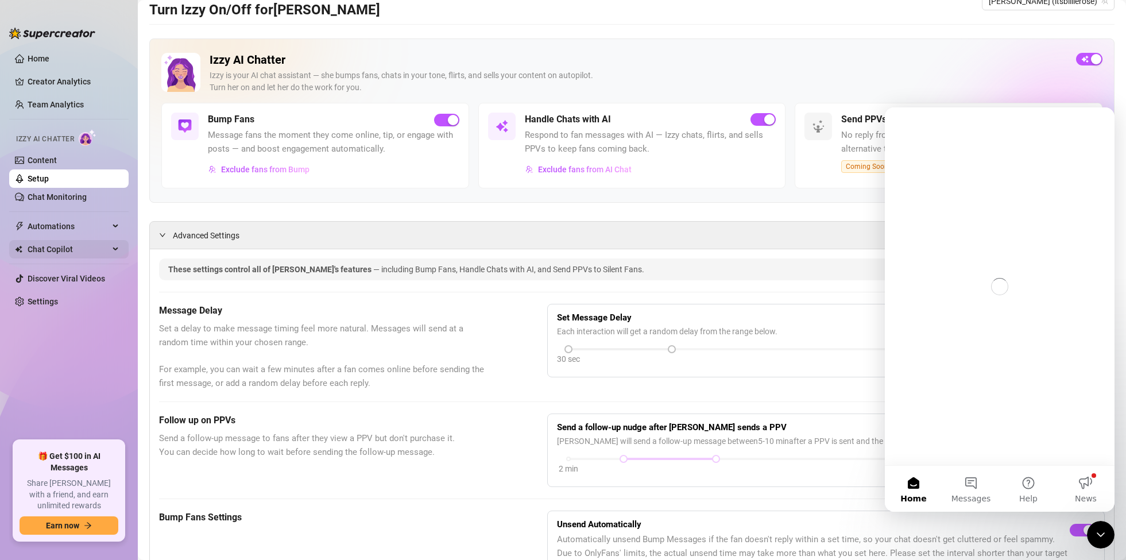
drag, startPoint x: 119, startPoint y: 254, endPoint x: 95, endPoint y: 343, distance: 92.9
click at [119, 254] on div "Chat Copilot" at bounding box center [68, 249] width 119 height 18
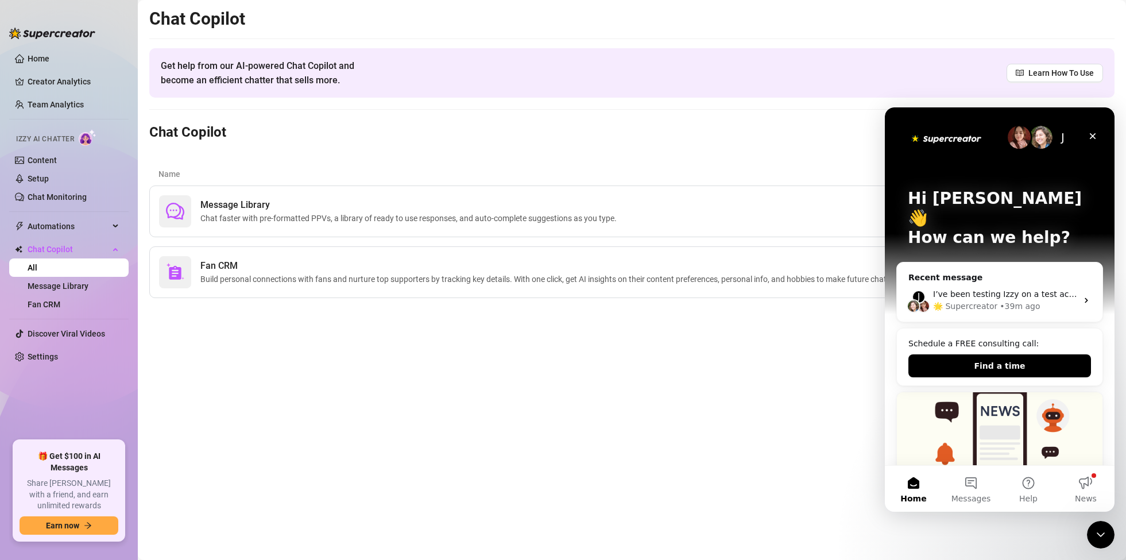
click at [611, 153] on div "Chat Copilot Get help from our AI-powered Chat Copilot and become an efficient …" at bounding box center [631, 153] width 965 height 290
click at [1103, 531] on icon "Close Intercom Messenger" at bounding box center [1099, 533] width 14 height 14
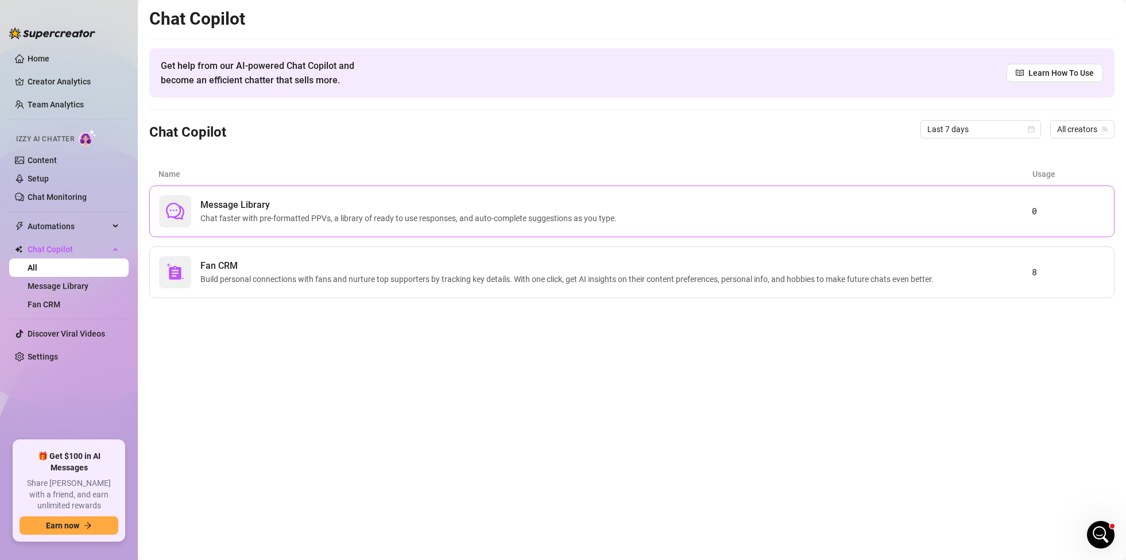
click at [354, 209] on span "Message Library" at bounding box center [410, 205] width 421 height 14
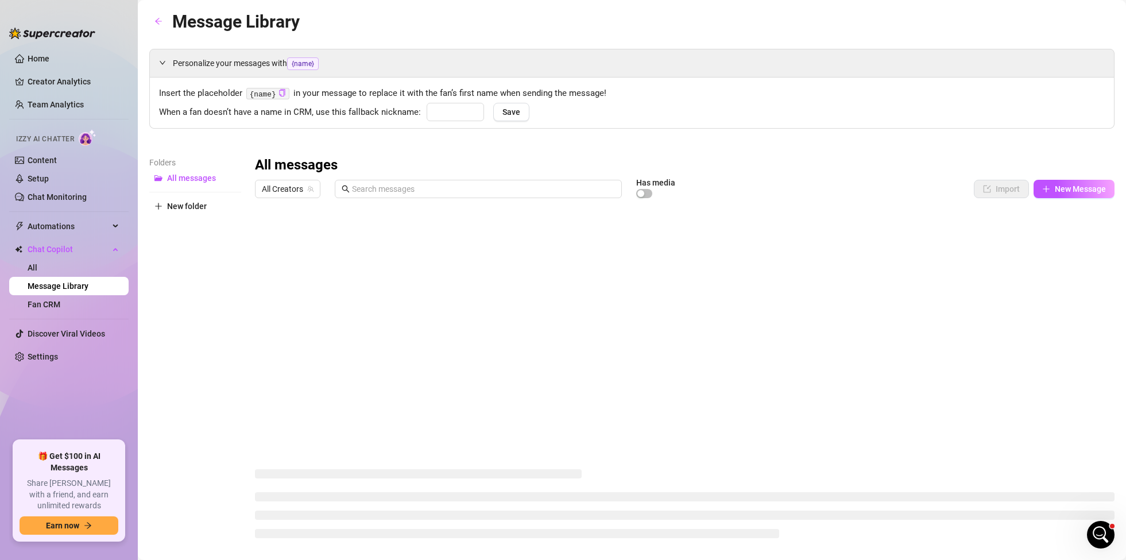
type input "Daddy"
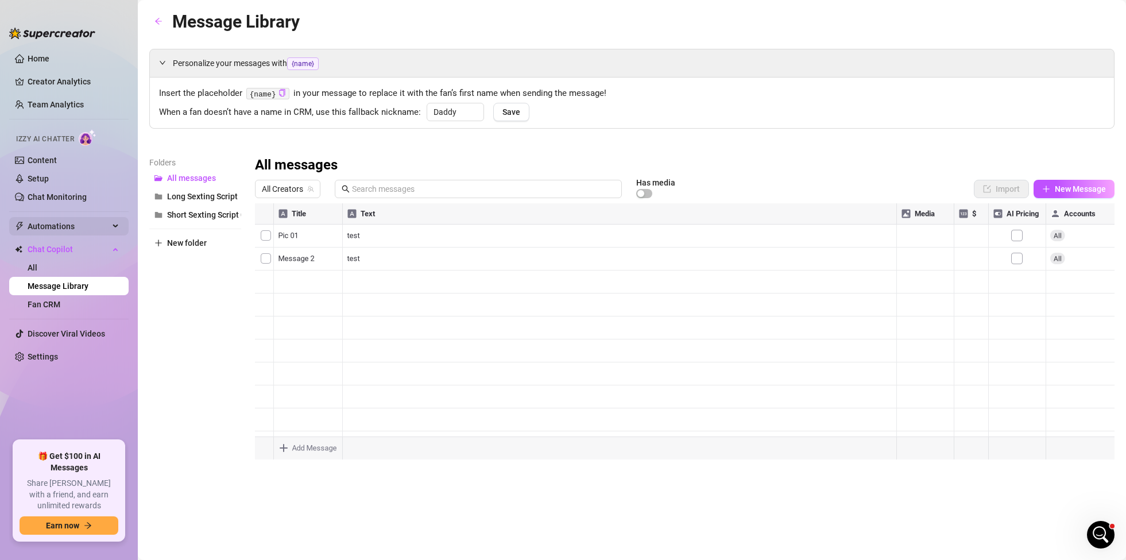
click at [98, 225] on span "Automations" at bounding box center [69, 226] width 82 height 18
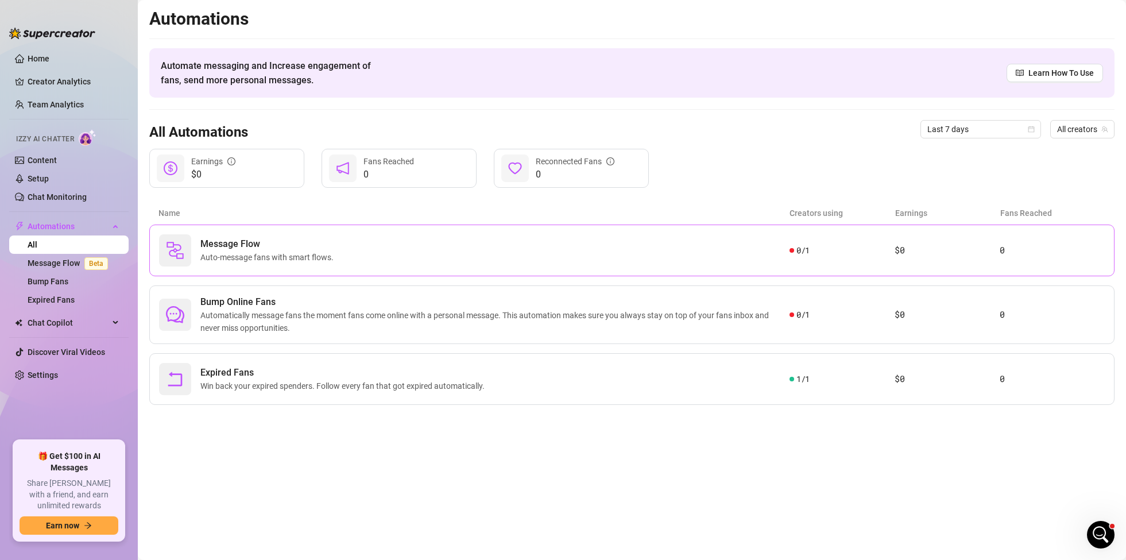
click at [254, 256] on span "Auto-message fans with smart flows." at bounding box center [269, 257] width 138 height 13
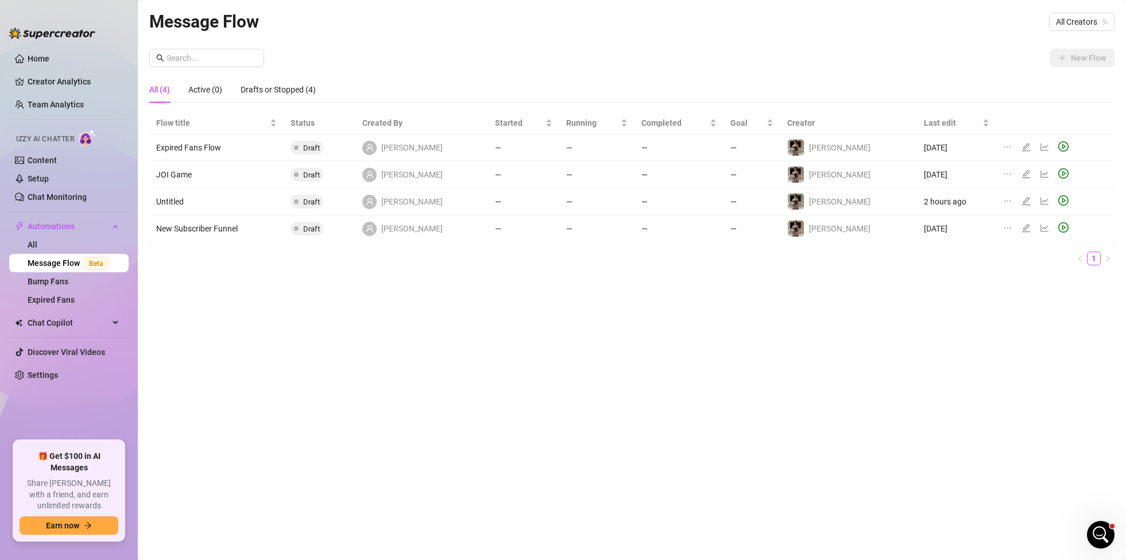
click at [1022, 146] on icon "edit" at bounding box center [1026, 146] width 9 height 9
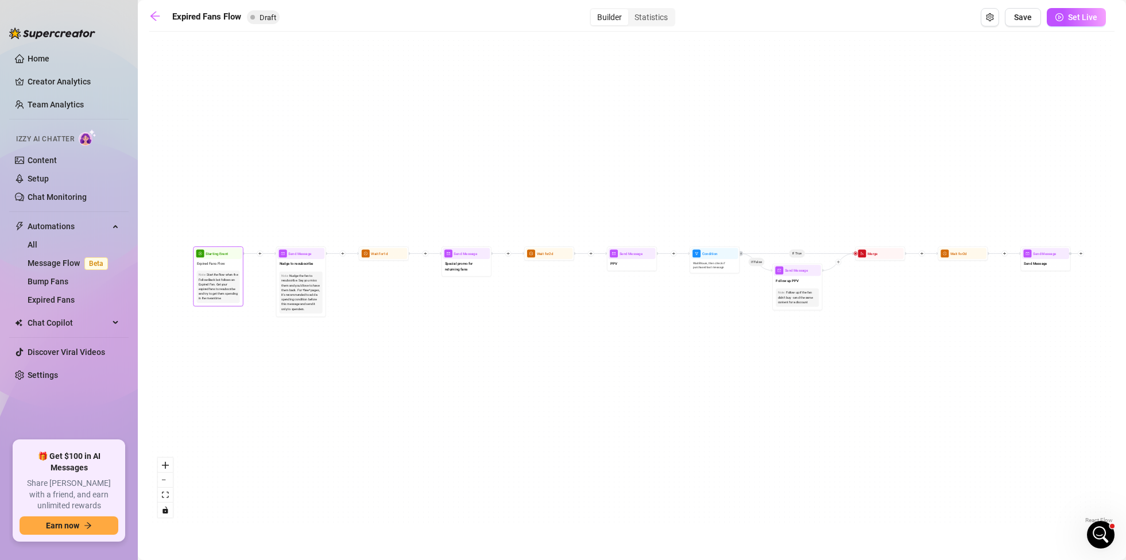
click at [222, 269] on div "Note: Start the flow when the Follow-Back bot follows an Expired Fan. Get your …" at bounding box center [218, 287] width 47 height 36
click at [231, 254] on div "Starting Event" at bounding box center [218, 253] width 47 height 11
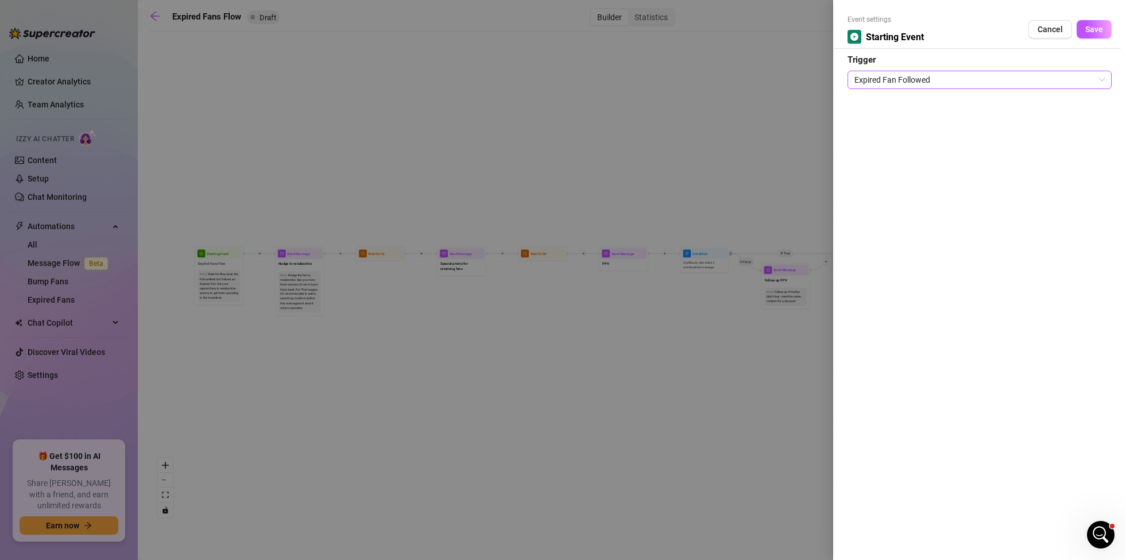
click at [900, 85] on span "Expired Fan Followed" at bounding box center [979, 79] width 250 height 17
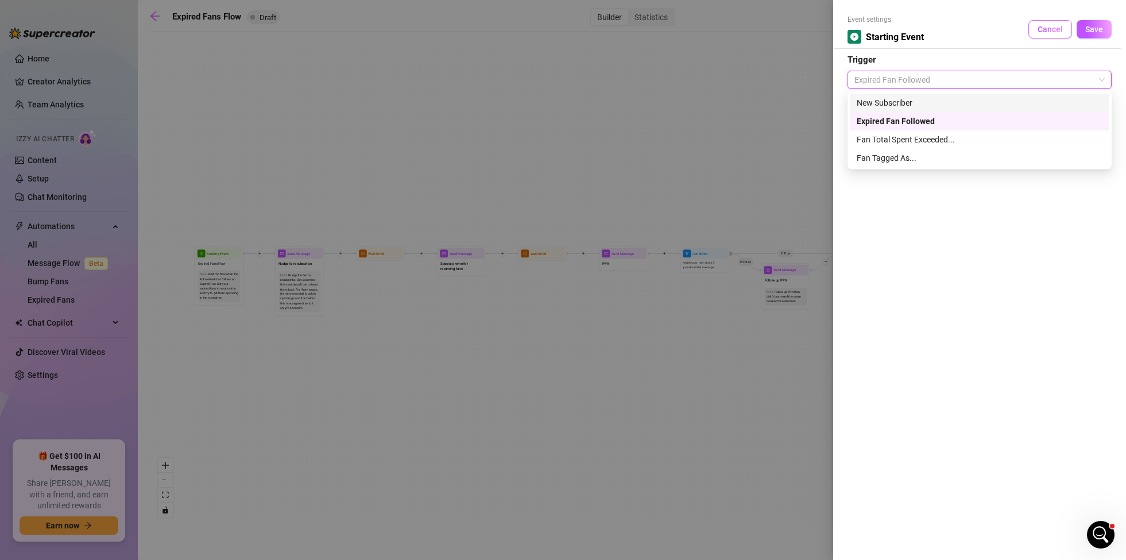
click at [1054, 28] on span "Cancel" at bounding box center [1050, 29] width 25 height 9
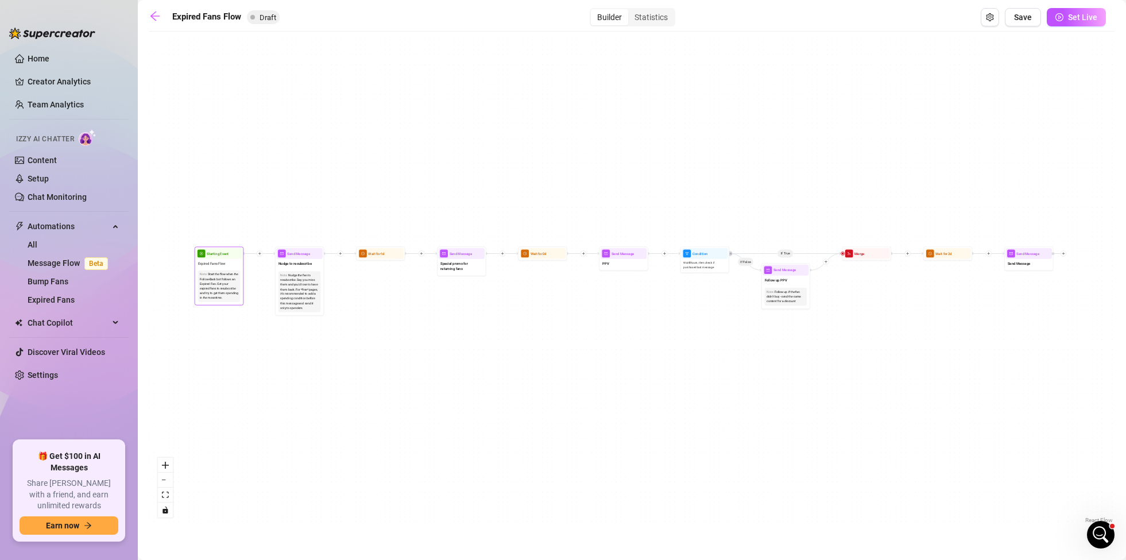
click at [231, 254] on div "Starting Event" at bounding box center [219, 253] width 46 height 11
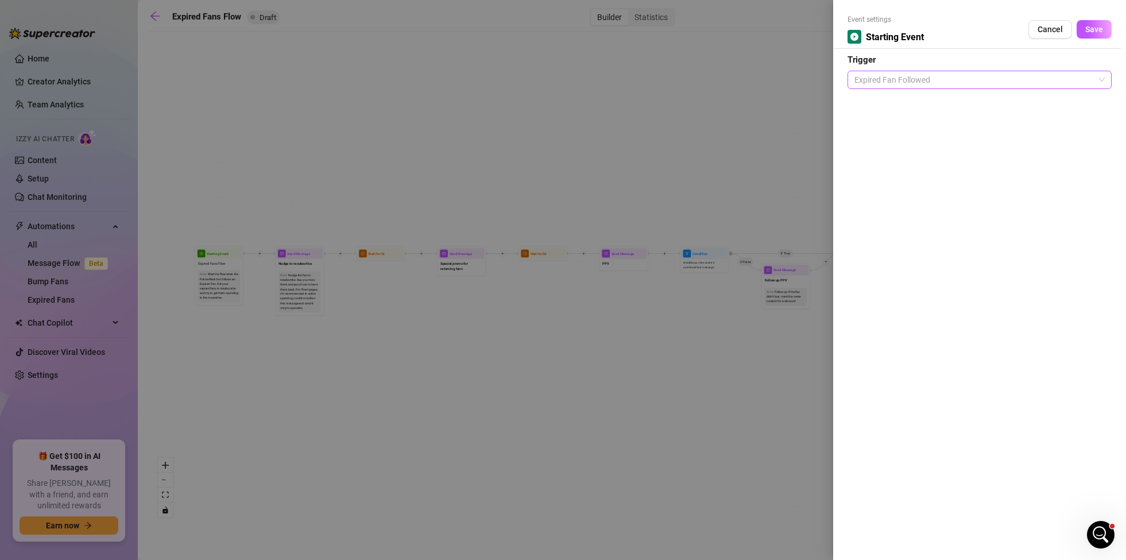
click at [935, 79] on span "Expired Fan Followed" at bounding box center [979, 79] width 250 height 17
click at [852, 59] on strong "Trigger" at bounding box center [862, 60] width 28 height 10
drag, startPoint x: 854, startPoint y: 62, endPoint x: 884, endPoint y: 60, distance: 29.9
click at [884, 60] on form "Event settings Starting Event Cancel Save Trigger Expired Fan Followed" at bounding box center [980, 51] width 264 height 75
